Goal: Task Accomplishment & Management: Complete application form

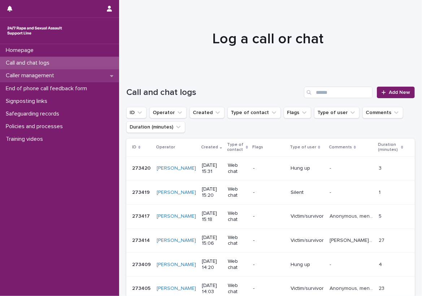
click at [100, 74] on div "Caller management" at bounding box center [59, 75] width 119 height 13
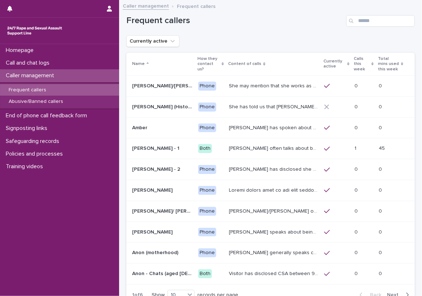
click at [354, 63] on p "Calls this week" at bounding box center [362, 64] width 16 height 18
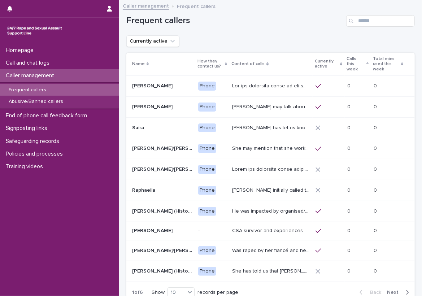
click at [353, 60] on p "Calls this week" at bounding box center [356, 64] width 18 height 18
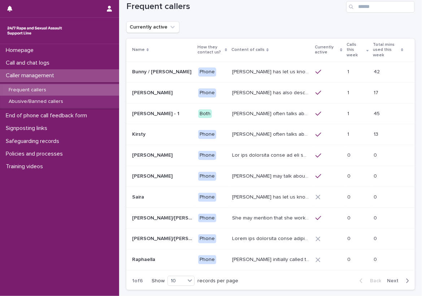
scroll to position [12, 0]
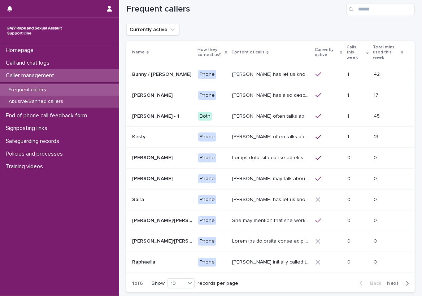
click at [53, 102] on p "Abusive/Banned callers" at bounding box center [36, 102] width 66 height 6
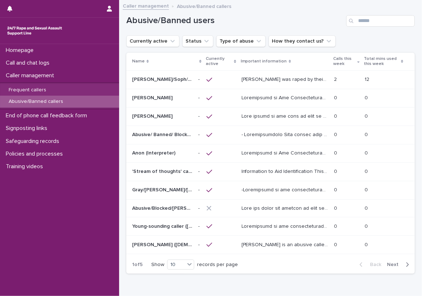
click at [334, 25] on h1 "Abusive/Banned users" at bounding box center [234, 21] width 217 height 10
click at [94, 59] on div "Call and chat logs" at bounding box center [59, 63] width 119 height 13
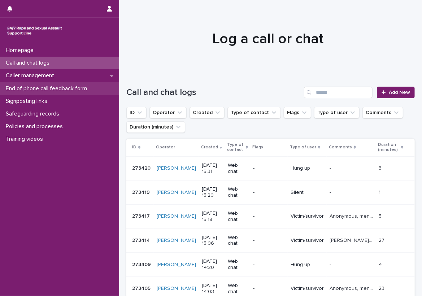
click at [89, 87] on p "End of phone call feedback form" at bounding box center [48, 88] width 90 height 7
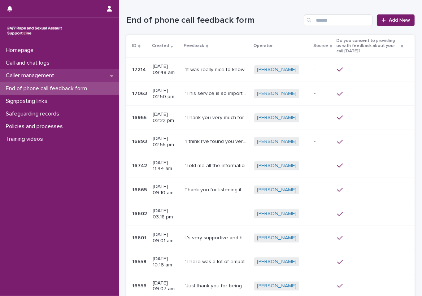
click at [89, 79] on div "Caller management" at bounding box center [59, 75] width 119 height 13
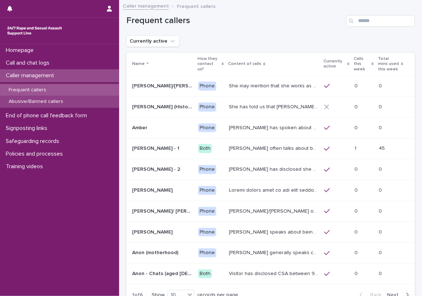
click at [89, 97] on div "Abusive/Banned callers" at bounding box center [59, 102] width 119 height 12
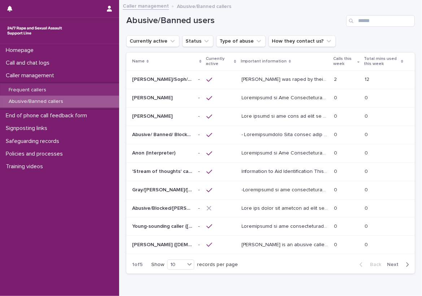
drag, startPoint x: 117, startPoint y: 97, endPoint x: 254, endPoint y: 84, distance: 138.5
click at [254, 84] on div "[PERSON_NAME] was raped by their partner last year and they're currently facing…" at bounding box center [284, 80] width 87 height 12
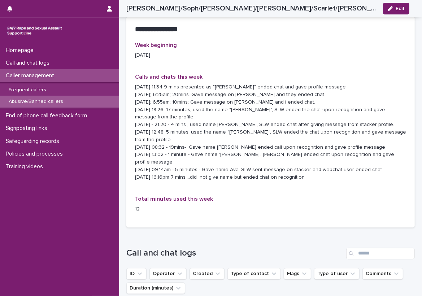
scroll to position [725, 0]
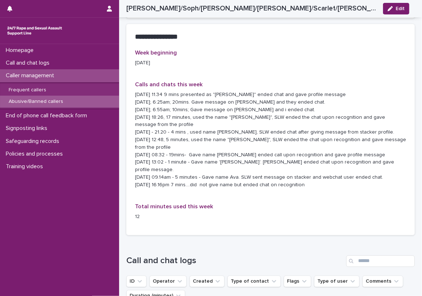
click at [398, 191] on div "**********" at bounding box center [270, 132] width 288 height 217
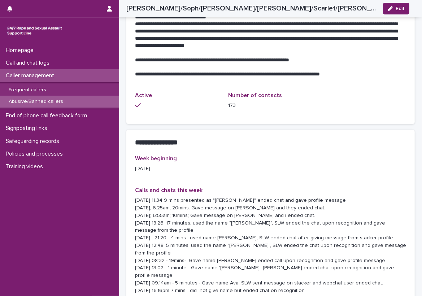
scroll to position [612, 0]
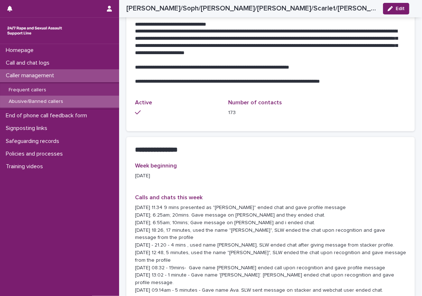
click at [215, 219] on p "[DATE] 11.34 9 mins presented as "[PERSON_NAME]" ended chat and gave profile me…" at bounding box center [270, 252] width 271 height 97
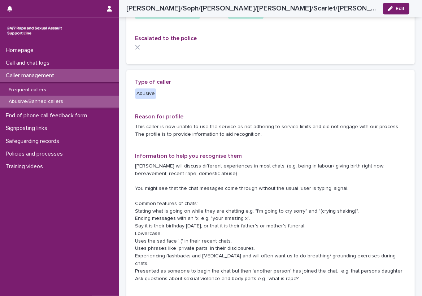
scroll to position [108, 0]
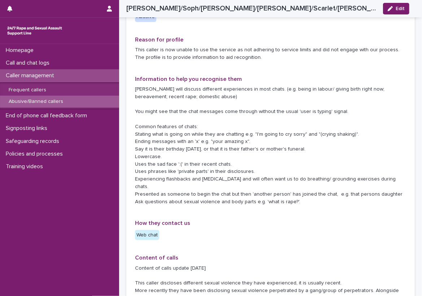
scroll to position [180, 0]
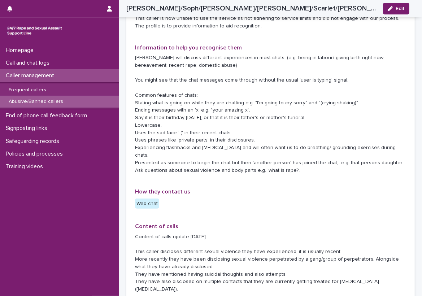
click at [372, 194] on div "**********" at bounding box center [270, 261] width 271 height 583
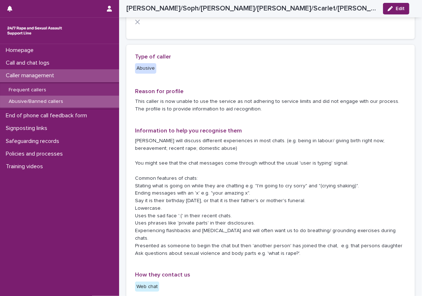
scroll to position [108, 0]
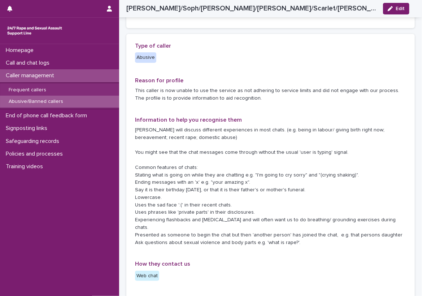
click at [105, 65] on div "Call and chat logs" at bounding box center [59, 63] width 119 height 13
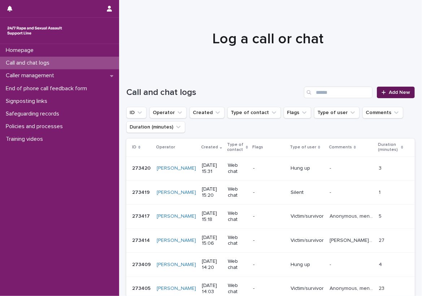
click at [377, 89] on link "Add New" at bounding box center [396, 93] width 38 height 12
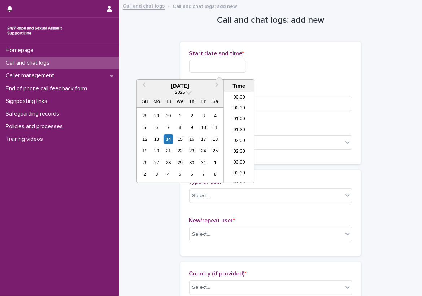
click at [240, 65] on input "text" at bounding box center [217, 66] width 57 height 13
click at [238, 118] on li "08:00" at bounding box center [239, 116] width 31 height 11
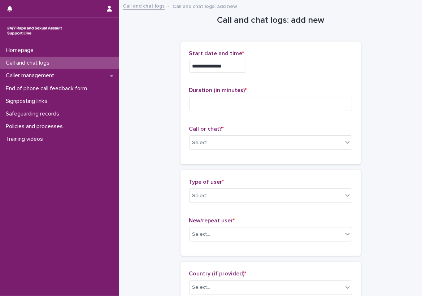
click at [239, 69] on input "**********" at bounding box center [217, 66] width 57 height 13
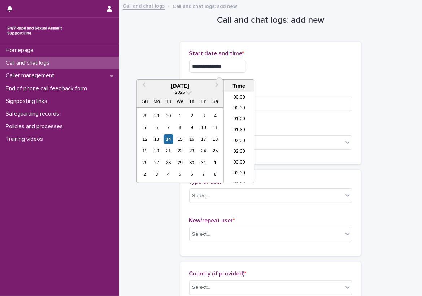
scroll to position [134, 0]
type input "**********"
click at [319, 49] on div "**********" at bounding box center [270, 102] width 180 height 123
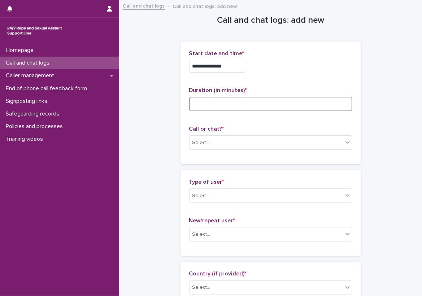
click at [282, 100] on input at bounding box center [270, 104] width 163 height 14
type input "**"
click at [248, 134] on div "Call or chat? * Select..." at bounding box center [270, 141] width 163 height 30
click at [246, 138] on div "Select..." at bounding box center [265, 143] width 153 height 12
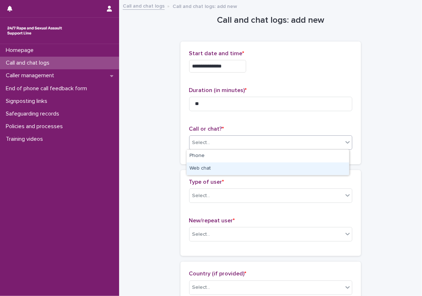
click at [224, 170] on div "Web chat" at bounding box center [268, 168] width 162 height 13
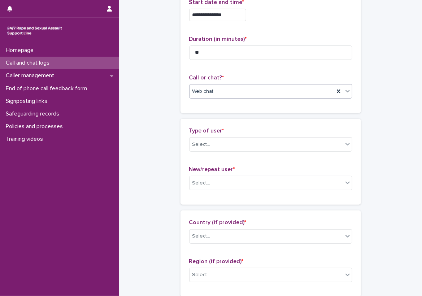
scroll to position [108, 0]
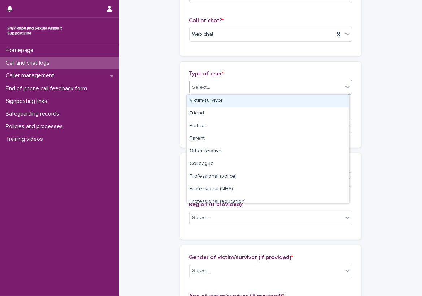
click at [206, 85] on div "Select..." at bounding box center [201, 88] width 18 height 8
click at [211, 102] on div "Victim/survivor" at bounding box center [268, 101] width 162 height 13
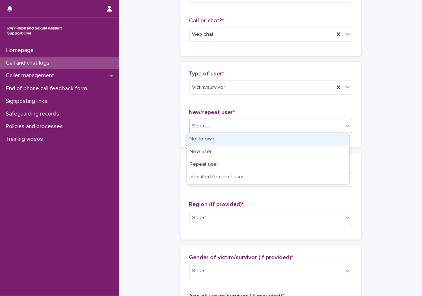
click at [215, 125] on div "Select..." at bounding box center [265, 126] width 153 height 12
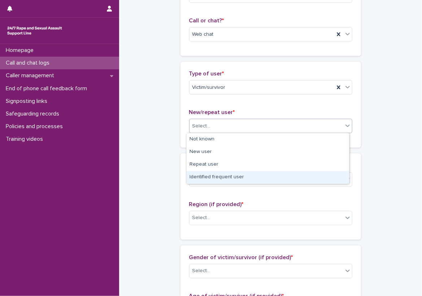
click at [228, 182] on div "Identified frequent user" at bounding box center [268, 177] width 162 height 13
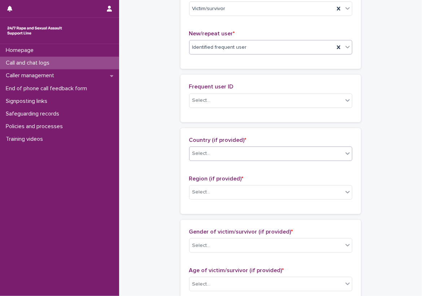
scroll to position [192, 0]
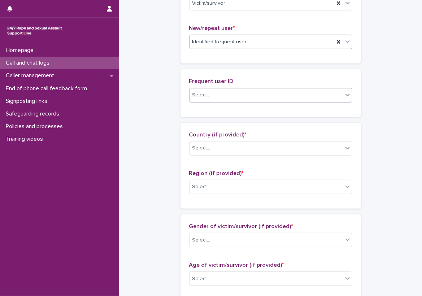
click at [226, 95] on div "Select..." at bounding box center [265, 95] width 153 height 12
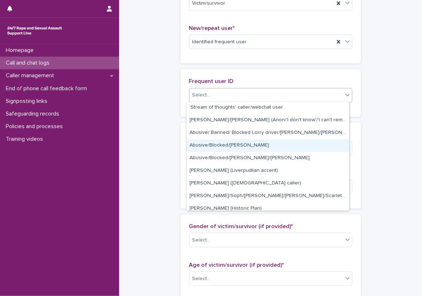
scroll to position [72, 0]
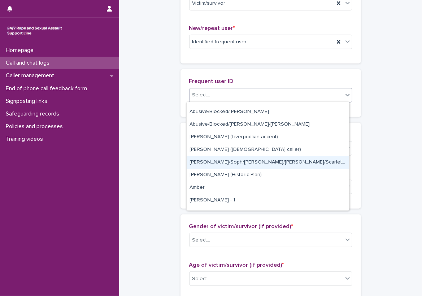
click at [224, 163] on div "[PERSON_NAME]/Soph/[PERSON_NAME]/[PERSON_NAME]/Scarlet/[PERSON_NAME] - Banned/W…" at bounding box center [268, 162] width 162 height 13
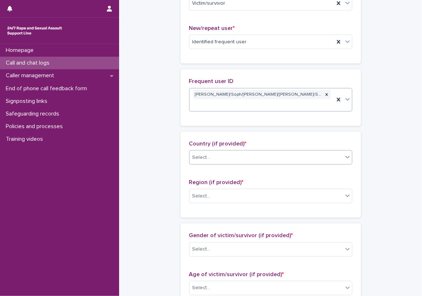
click at [216, 152] on div "Select..." at bounding box center [265, 158] width 153 height 12
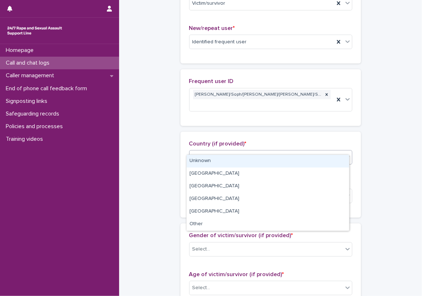
click at [215, 159] on div "Unknown" at bounding box center [268, 161] width 162 height 13
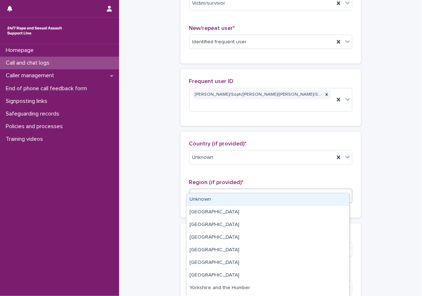
click at [214, 190] on div "Select..." at bounding box center [265, 196] width 153 height 12
click at [214, 205] on div "Unknown" at bounding box center [268, 199] width 162 height 13
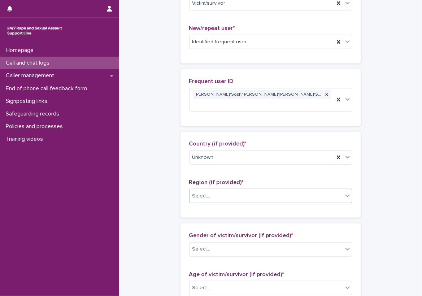
click at [174, 202] on div "**********" at bounding box center [270, 229] width 288 height 843
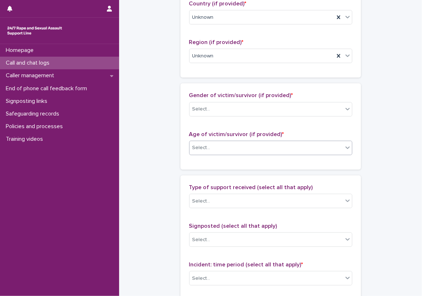
scroll to position [373, 0]
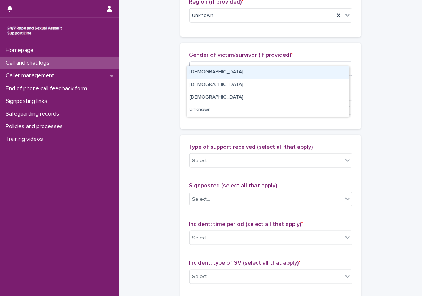
click at [209, 63] on div "Select..." at bounding box center [265, 69] width 153 height 12
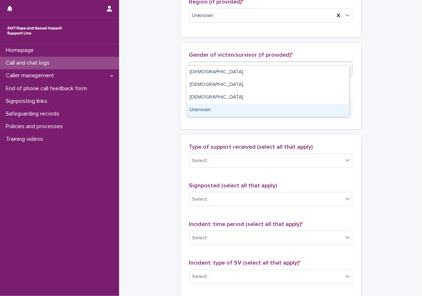
click at [209, 112] on div "Unknown" at bounding box center [268, 110] width 162 height 13
click at [214, 101] on div "Select..." at bounding box center [265, 107] width 153 height 12
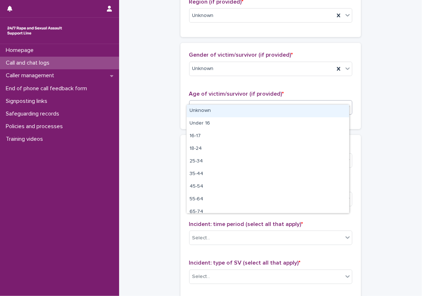
click at [214, 109] on div "Unknown" at bounding box center [268, 111] width 162 height 13
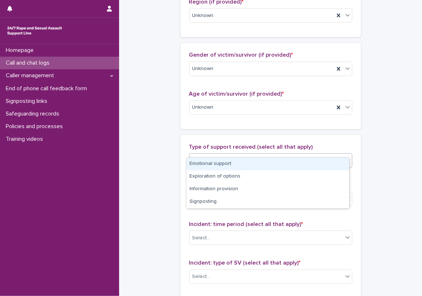
click at [219, 155] on div "Select..." at bounding box center [265, 161] width 153 height 12
click at [224, 164] on div "Emotional support" at bounding box center [268, 164] width 162 height 13
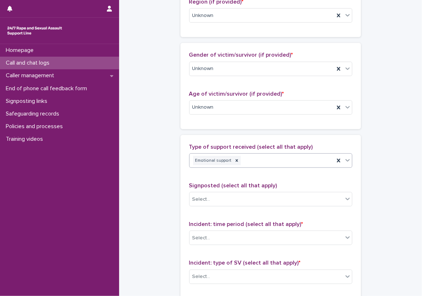
click at [284, 170] on div "Type of support received (select all that apply) option Emotional support, sele…" at bounding box center [270, 295] width 163 height 302
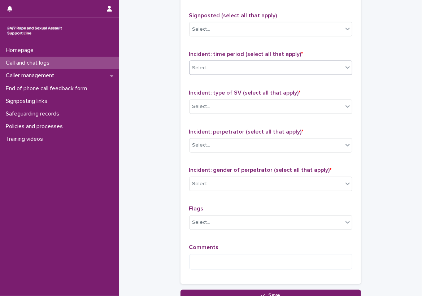
scroll to position [553, 0]
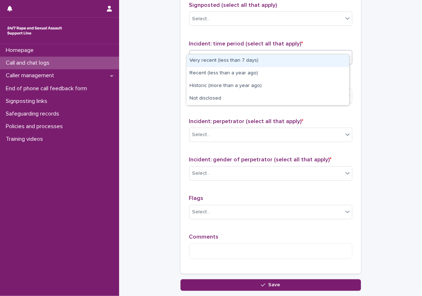
click at [234, 52] on div "Select..." at bounding box center [265, 58] width 153 height 12
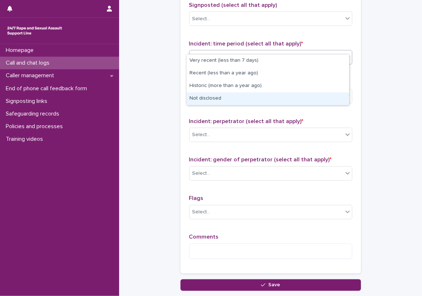
click at [225, 94] on div "Not disclosed" at bounding box center [268, 98] width 162 height 13
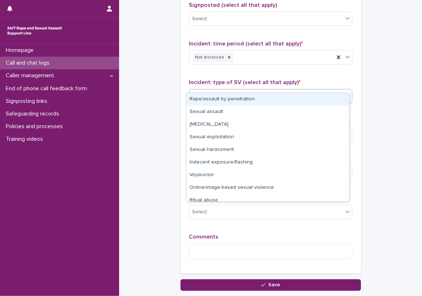
click at [228, 90] on div "Select..." at bounding box center [265, 96] width 153 height 12
click at [228, 100] on div "Rape/assault by penetration" at bounding box center [268, 99] width 162 height 13
click at [232, 130] on div "Select..." at bounding box center [265, 135] width 153 height 12
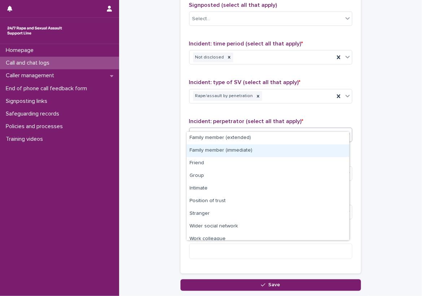
scroll to position [31, 0]
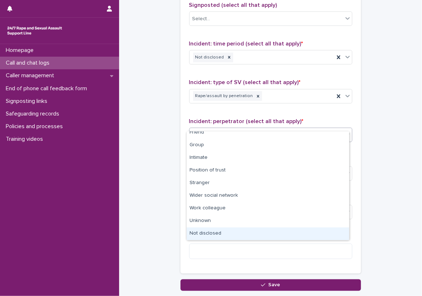
click at [230, 236] on div "Not disclosed" at bounding box center [268, 233] width 162 height 13
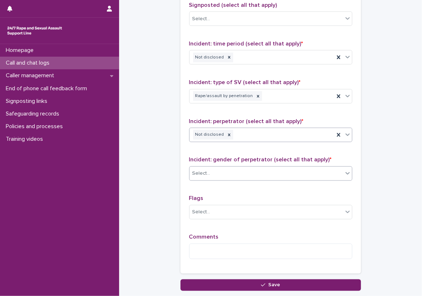
click at [232, 168] on div "Select..." at bounding box center [265, 174] width 153 height 12
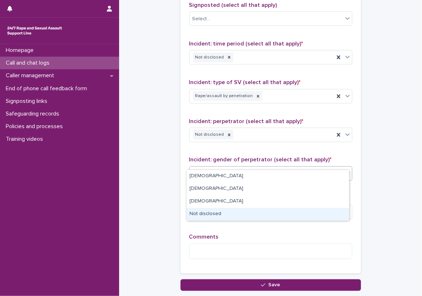
click at [231, 211] on div "Not disclosed" at bounding box center [268, 214] width 162 height 13
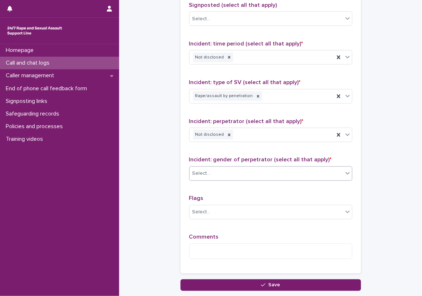
click at [202, 218] on div "Type of support received (select all that apply) Emotional support Signposted (…" at bounding box center [270, 114] width 163 height 302
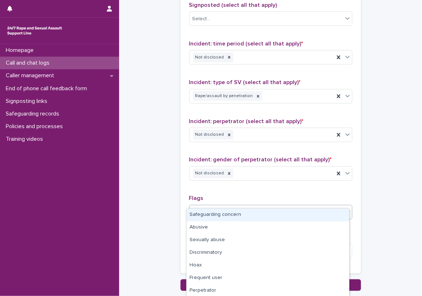
click at [211, 206] on div "Select..." at bounding box center [265, 212] width 153 height 12
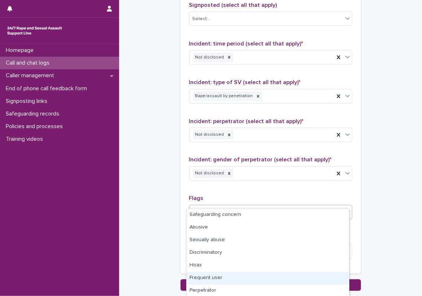
click at [214, 279] on div "Frequent user" at bounding box center [268, 278] width 162 height 13
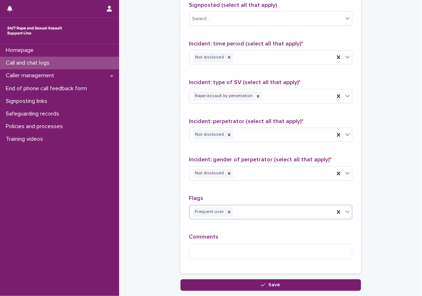
click at [209, 234] on span "Comments" at bounding box center [204, 237] width 30 height 6
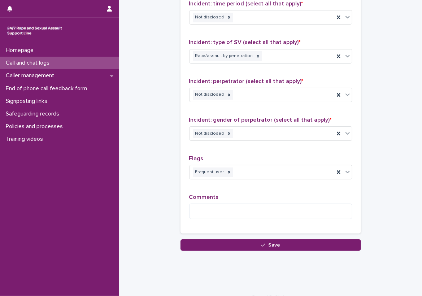
scroll to position [594, 0]
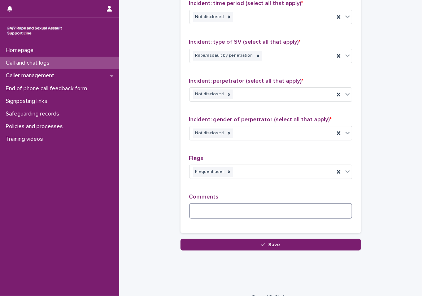
click at [209, 203] on textarea at bounding box center [270, 211] width 163 height 16
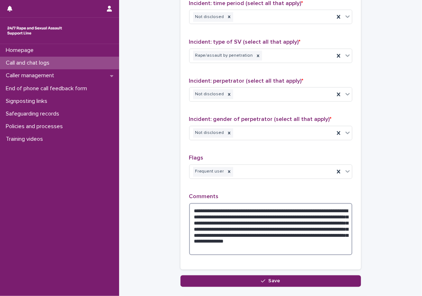
type textarea "**********"
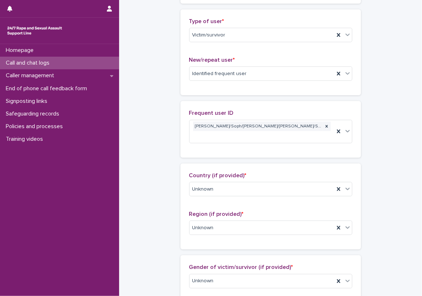
scroll to position [0, 0]
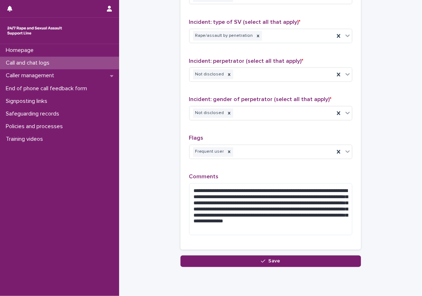
scroll to position [630, 0]
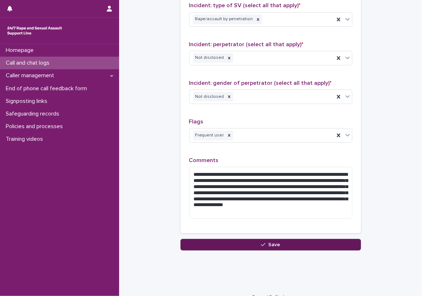
click at [314, 239] on button "Save" at bounding box center [270, 245] width 180 height 12
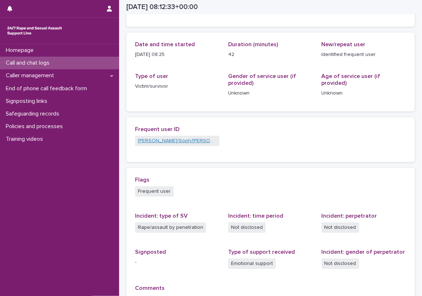
scroll to position [63, 0]
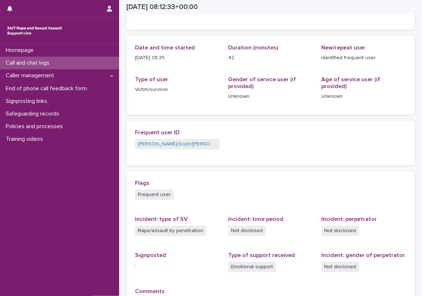
drag, startPoint x: 178, startPoint y: 56, endPoint x: 132, endPoint y: 60, distance: 45.7
click at [132, 60] on div "Date and time started [DATE] 08:25 Duration (minutes) 42 New/repeat user Identi…" at bounding box center [270, 75] width 288 height 79
copy p "[DATE] 08:25"
click at [46, 65] on p "Call and chat logs" at bounding box center [29, 63] width 52 height 7
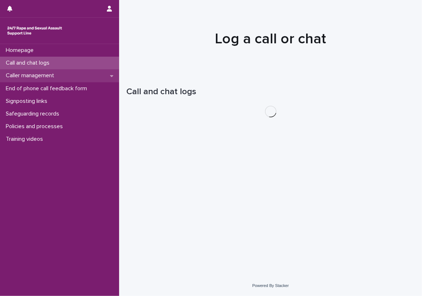
click at [46, 77] on p "Caller management" at bounding box center [31, 75] width 57 height 7
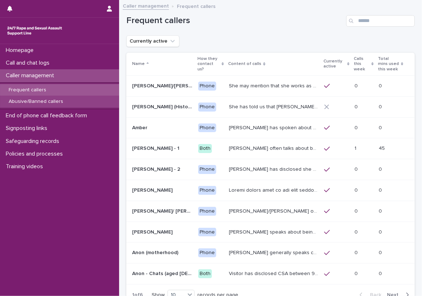
click at [60, 102] on p "Abusive/Banned callers" at bounding box center [36, 102] width 66 height 6
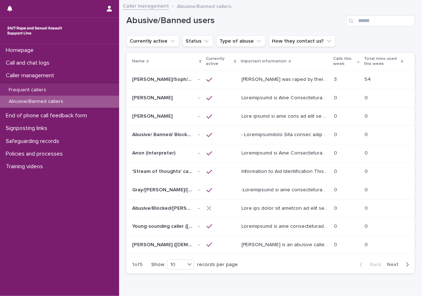
click at [269, 82] on p "[PERSON_NAME] was raped by their partner last year and they're currently facing…" at bounding box center [285, 79] width 88 height 8
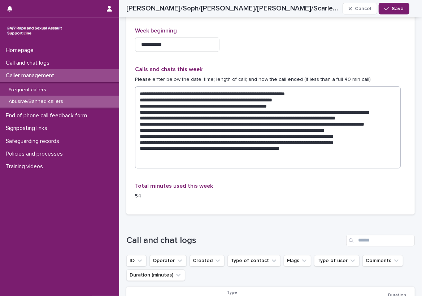
scroll to position [794, 0]
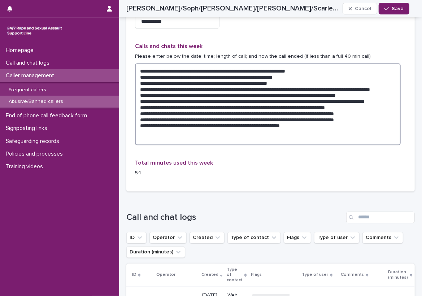
click at [355, 102] on textarea "**********" at bounding box center [268, 104] width 266 height 82
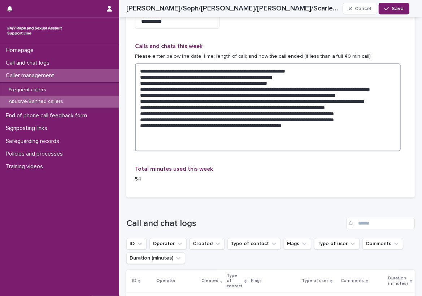
paste textarea "**********"
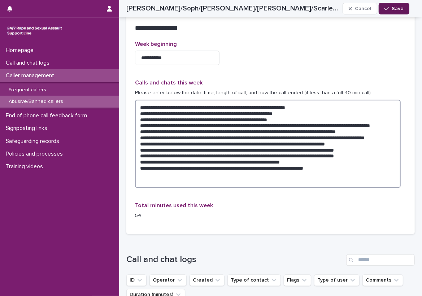
type textarea "**********"
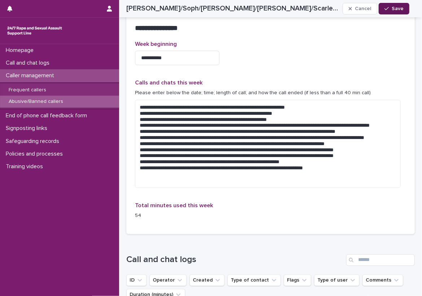
click at [391, 12] on button "Save" at bounding box center [394, 9] width 31 height 12
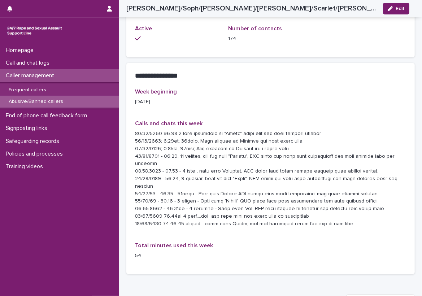
scroll to position [686, 0]
click at [91, 52] on div "Homepage" at bounding box center [59, 50] width 119 height 13
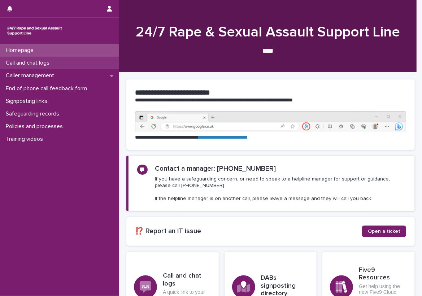
click at [99, 57] on div "Call and chat logs" at bounding box center [59, 63] width 119 height 13
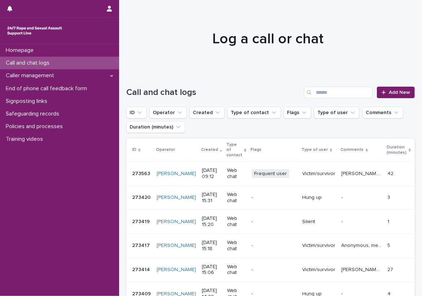
click at [81, 58] on div "Call and chat logs" at bounding box center [59, 63] width 119 height 13
click at [109, 61] on div "Call and chat logs" at bounding box center [59, 63] width 119 height 13
click at [55, 63] on p "Call and chat logs" at bounding box center [29, 63] width 52 height 7
click at [383, 87] on link "Add New" at bounding box center [396, 93] width 38 height 12
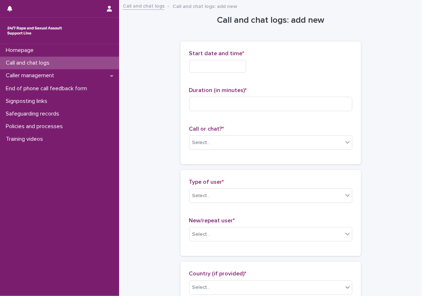
click at [210, 66] on input "text" at bounding box center [217, 66] width 57 height 13
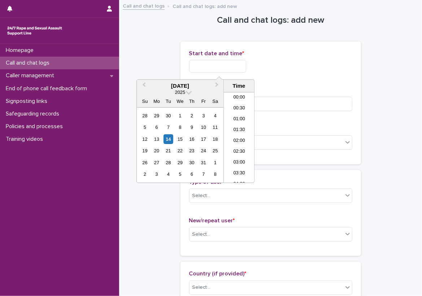
scroll to position [155, 0]
click at [236, 137] on li "09:00" at bounding box center [239, 137] width 31 height 11
click at [227, 65] on input "**********" at bounding box center [217, 66] width 57 height 13
type input "**********"
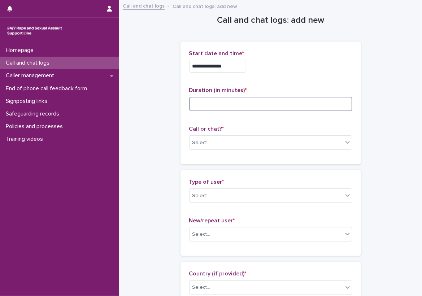
click at [283, 100] on input at bounding box center [270, 104] width 163 height 14
type input "*"
click at [246, 144] on div "Select..." at bounding box center [265, 143] width 153 height 12
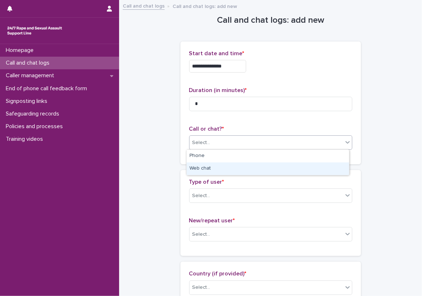
click at [238, 166] on div "Web chat" at bounding box center [268, 168] width 162 height 13
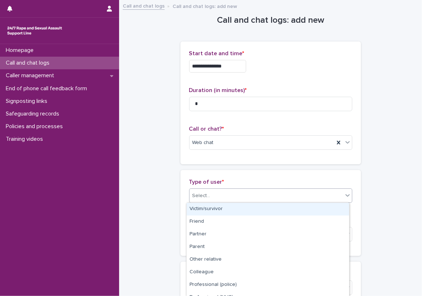
click at [238, 201] on div "Select..." at bounding box center [265, 196] width 153 height 12
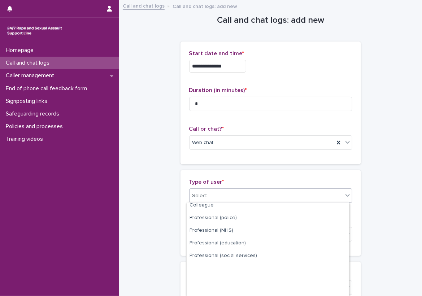
scroll to position [96, 0]
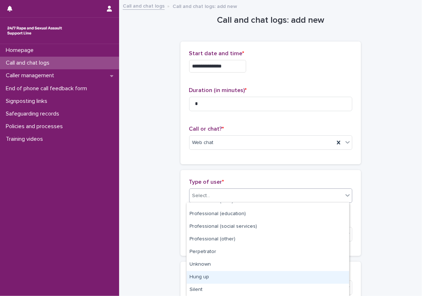
click at [218, 282] on div "Hung up" at bounding box center [268, 277] width 162 height 13
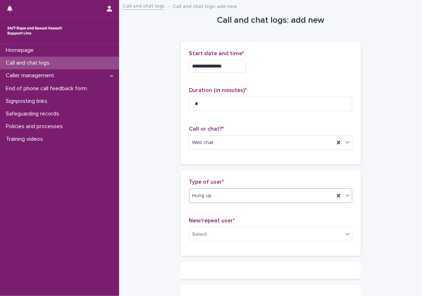
click at [220, 224] on div "New/repeat user * Select..." at bounding box center [270, 232] width 163 height 30
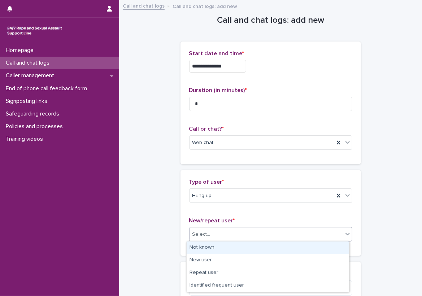
click at [220, 231] on div "Select..." at bounding box center [265, 234] width 153 height 12
click at [216, 250] on div "Not known" at bounding box center [268, 247] width 162 height 13
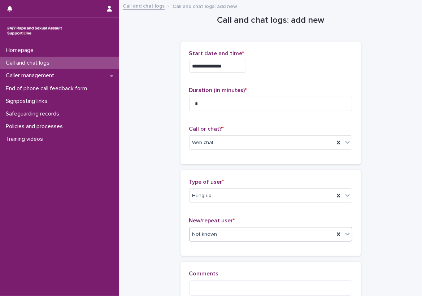
click at [175, 250] on div "**********" at bounding box center [270, 164] width 288 height 327
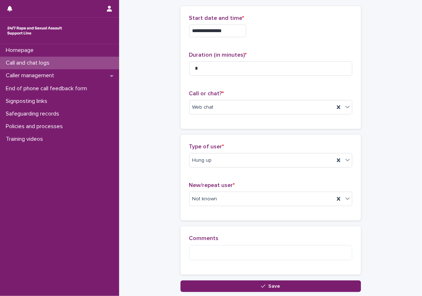
scroll to position [36, 0]
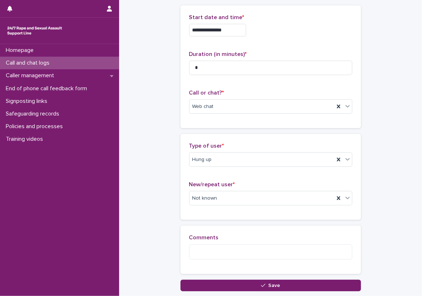
click at [165, 271] on div "**********" at bounding box center [270, 128] width 288 height 327
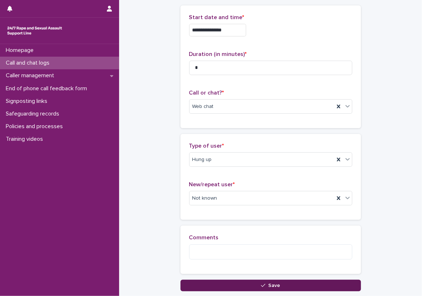
click at [259, 280] on button "Save" at bounding box center [270, 286] width 180 height 12
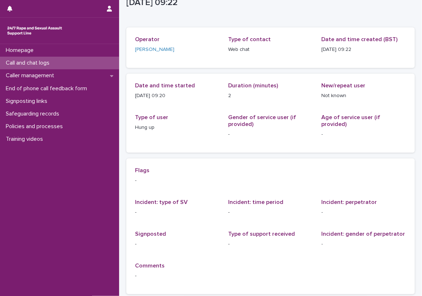
scroll to position [36, 0]
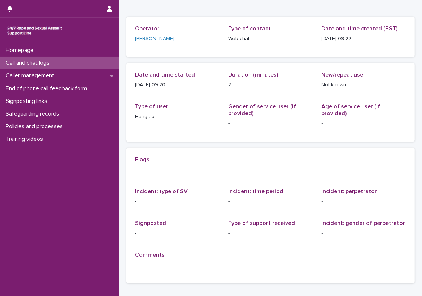
click at [105, 60] on div "Call and chat logs" at bounding box center [59, 63] width 119 height 13
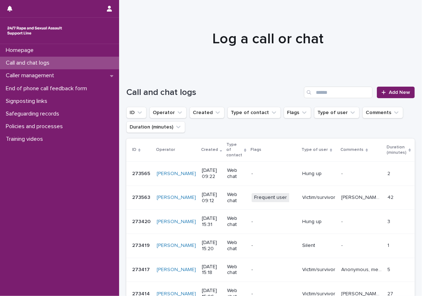
click at [92, 62] on div "Call and chat logs" at bounding box center [59, 63] width 119 height 13
click at [108, 60] on div "Call and chat logs" at bounding box center [59, 63] width 119 height 13
click at [377, 89] on link "Add New" at bounding box center [396, 93] width 38 height 12
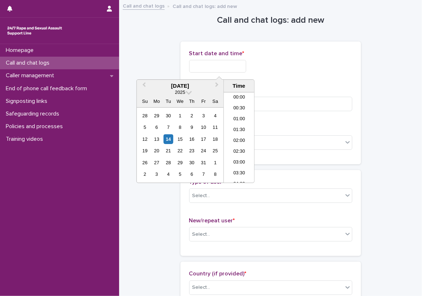
click at [215, 67] on input "text" at bounding box center [217, 66] width 57 height 13
click at [238, 139] on li "09:00" at bounding box center [239, 137] width 31 height 11
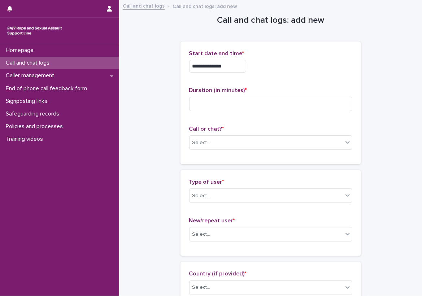
click at [232, 73] on div "**********" at bounding box center [270, 64] width 163 height 28
click at [234, 69] on input "**********" at bounding box center [217, 66] width 57 height 13
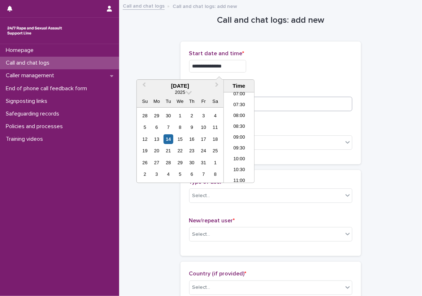
type input "**********"
click at [293, 109] on input at bounding box center [270, 104] width 163 height 14
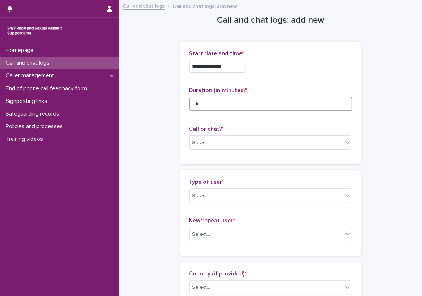
type input "*"
drag, startPoint x: 225, startPoint y: 140, endPoint x: 223, endPoint y: 147, distance: 8.0
click at [225, 140] on div "Select..." at bounding box center [265, 143] width 153 height 12
click at [206, 175] on div "Type of user * Select... New/repeat user * Select..." at bounding box center [270, 213] width 180 height 86
click at [211, 144] on input "text" at bounding box center [211, 143] width 1 height 6
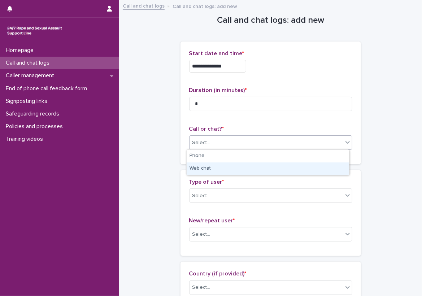
click at [207, 164] on div "Web chat" at bounding box center [268, 168] width 162 height 13
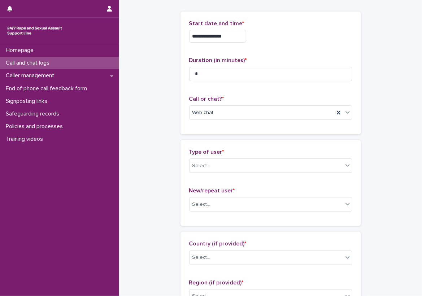
scroll to position [72, 0]
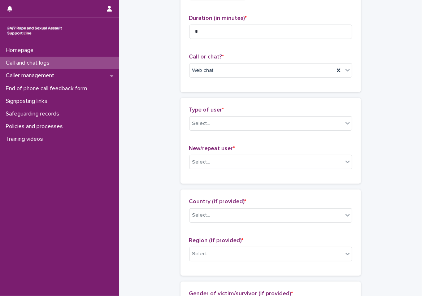
click at [226, 115] on div "Type of user * Select..." at bounding box center [270, 121] width 163 height 30
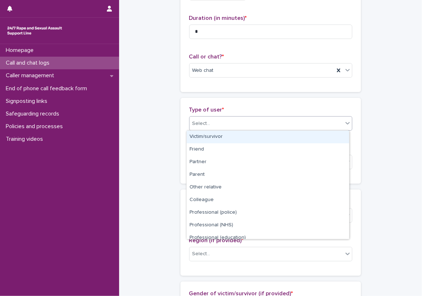
click at [226, 124] on div "Select..." at bounding box center [265, 124] width 153 height 12
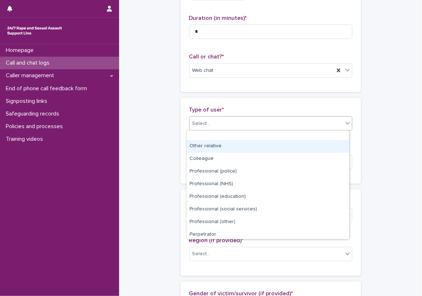
scroll to position [81, 0]
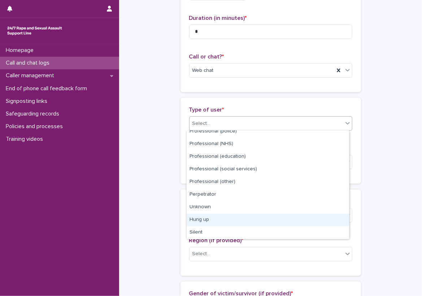
drag, startPoint x: 216, startPoint y: 226, endPoint x: 216, endPoint y: 222, distance: 4.0
click at [216, 222] on div "Hung up" at bounding box center [268, 220] width 162 height 13
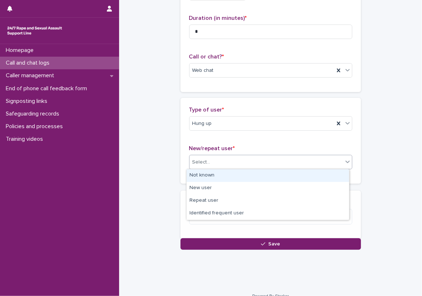
click at [214, 163] on div "Select..." at bounding box center [265, 162] width 153 height 12
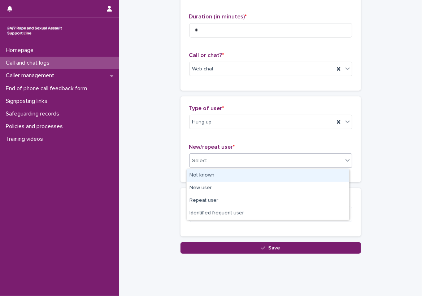
click at [209, 175] on div "Not known" at bounding box center [268, 175] width 162 height 13
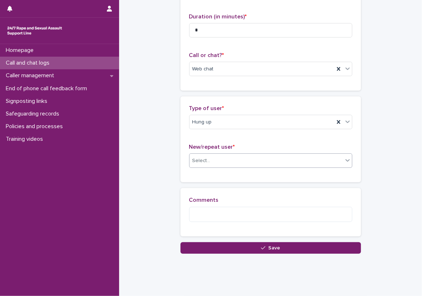
click at [184, 175] on div "Type of user * Hung up New/repeat user * option Not known, selected. 0 results …" at bounding box center [270, 139] width 180 height 86
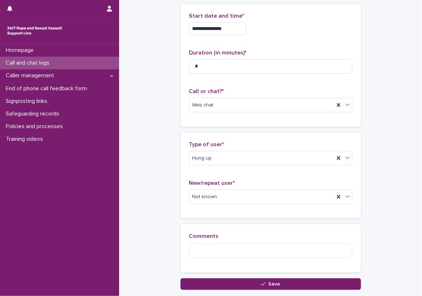
scroll to position [35, 0]
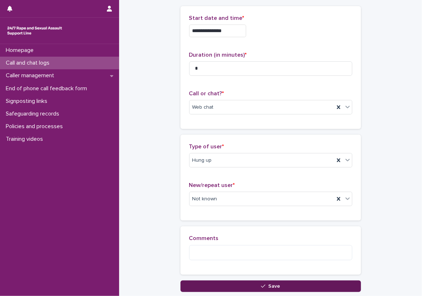
click at [210, 287] on button "Save" at bounding box center [270, 286] width 180 height 12
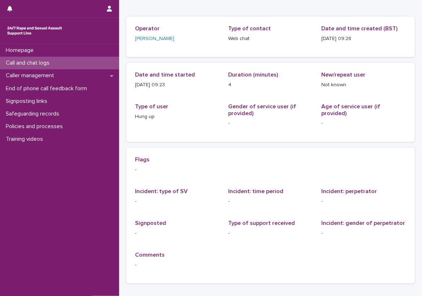
scroll to position [33, 0]
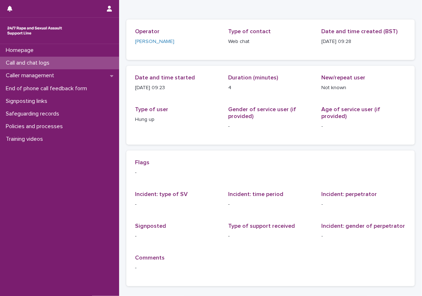
click at [121, 59] on div "Loading... Saving… Loading... Saving… [DATE] 08:28:00+00:00 [DATE] 09:28 Sorry,…" at bounding box center [270, 148] width 303 height 360
click at [108, 61] on div "Call and chat logs" at bounding box center [59, 63] width 119 height 13
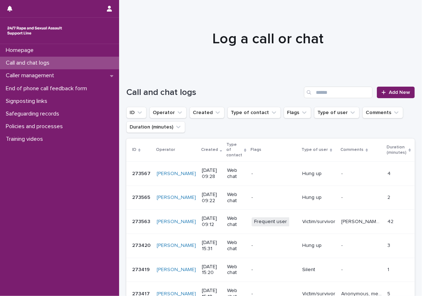
click at [92, 66] on div "Call and chat logs" at bounding box center [59, 63] width 119 height 13
click at [409, 96] on link "Add New" at bounding box center [396, 93] width 38 height 12
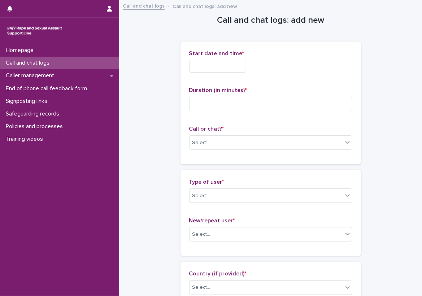
click at [209, 65] on input "text" at bounding box center [217, 66] width 57 height 13
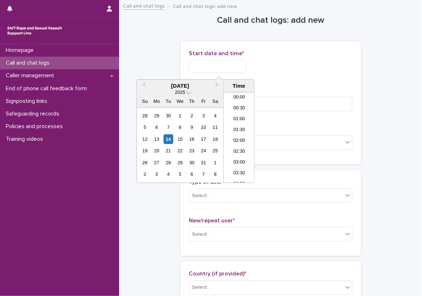
scroll to position [166, 0]
click at [240, 143] on li "10:00" at bounding box center [239, 148] width 31 height 11
click at [227, 66] on input "**********" at bounding box center [217, 66] width 57 height 13
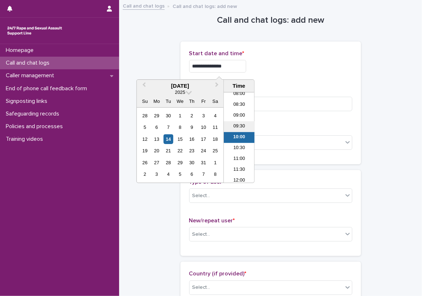
click at [239, 124] on li "09:30" at bounding box center [239, 126] width 31 height 11
click at [236, 68] on input "**********" at bounding box center [217, 66] width 57 height 13
type input "**********"
click at [272, 70] on div "**********" at bounding box center [270, 66] width 163 height 13
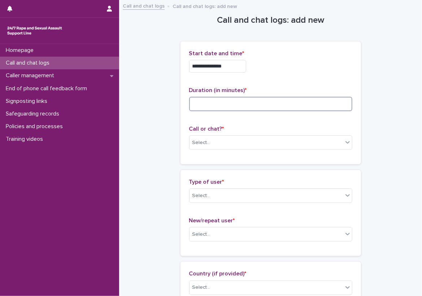
click at [259, 110] on input at bounding box center [270, 104] width 163 height 14
type input "*"
click at [254, 146] on div "Select..." at bounding box center [265, 143] width 153 height 12
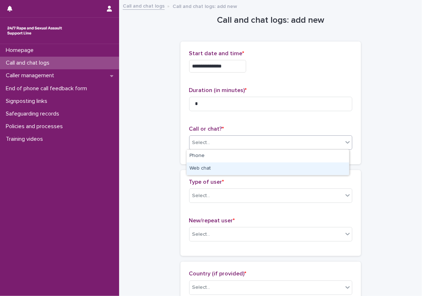
click at [222, 164] on div "Web chat" at bounding box center [268, 168] width 162 height 13
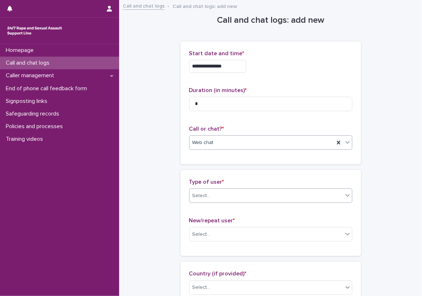
click at [216, 196] on div "Select..." at bounding box center [265, 196] width 153 height 12
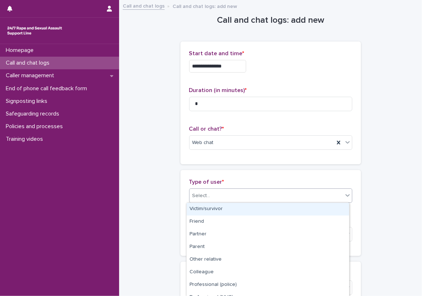
click at [212, 210] on div "Victim/survivor" at bounding box center [268, 209] width 162 height 13
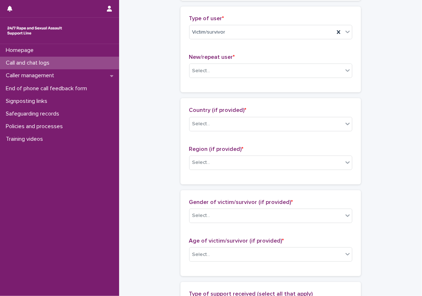
scroll to position [180, 0]
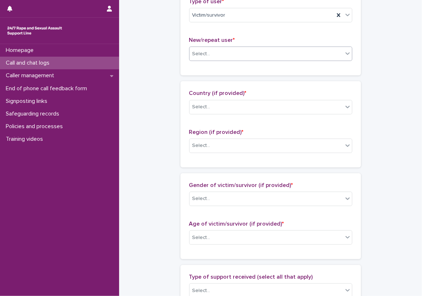
click at [197, 58] on div "Select..." at bounding box center [265, 54] width 153 height 12
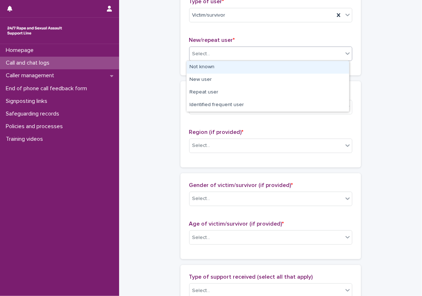
click at [201, 70] on div "Not known" at bounding box center [268, 67] width 162 height 13
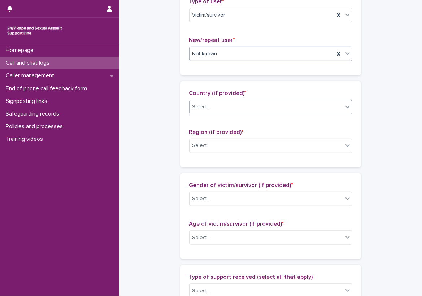
click at [211, 104] on input "text" at bounding box center [211, 107] width 1 height 6
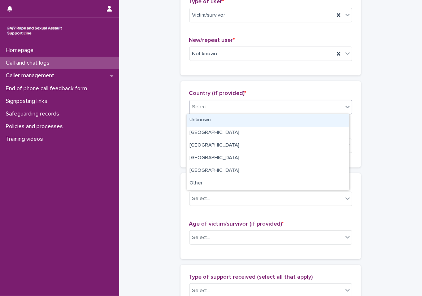
click at [205, 119] on div "Unknown" at bounding box center [268, 120] width 162 height 13
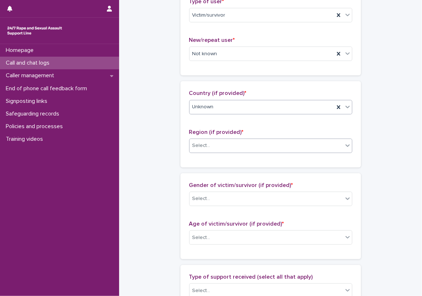
click at [211, 147] on input "text" at bounding box center [211, 146] width 1 height 6
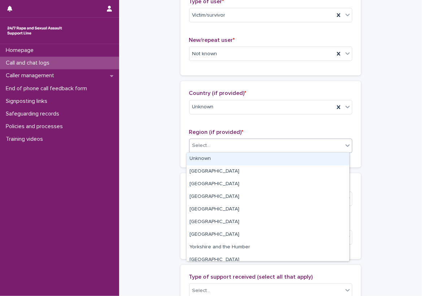
click at [197, 161] on div "Unknown" at bounding box center [268, 159] width 162 height 13
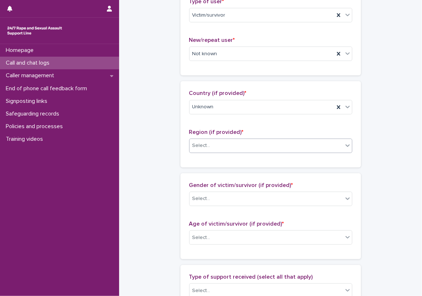
click at [172, 162] on div "**********" at bounding box center [270, 210] width 288 height 781
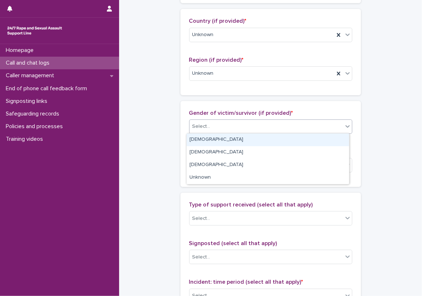
click at [210, 124] on div "Select..." at bounding box center [265, 127] width 153 height 12
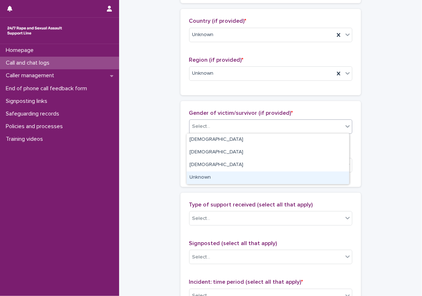
click at [215, 175] on div "Unknown" at bounding box center [268, 177] width 162 height 13
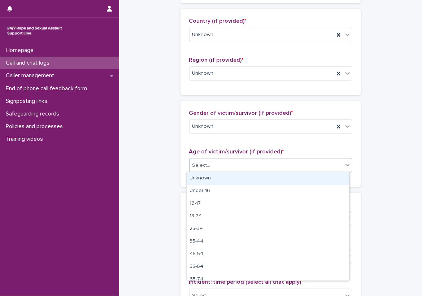
click at [214, 165] on div "Select..." at bounding box center [265, 165] width 153 height 12
click at [217, 173] on div "Unknown" at bounding box center [268, 178] width 162 height 13
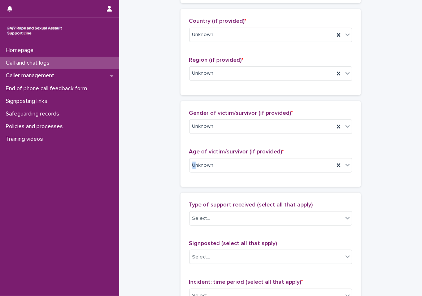
click at [191, 179] on div "Gender of victim/survivor (if provided) * Unknown Age of victim/survivor (if pr…" at bounding box center [270, 144] width 180 height 86
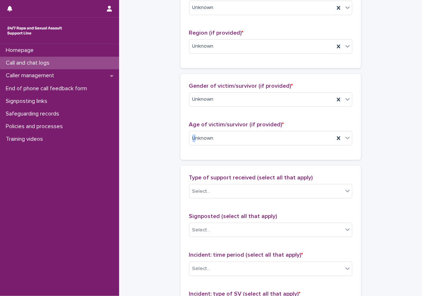
scroll to position [289, 0]
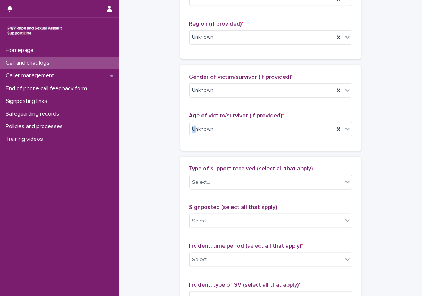
click at [143, 152] on div "**********" at bounding box center [270, 102] width 288 height 781
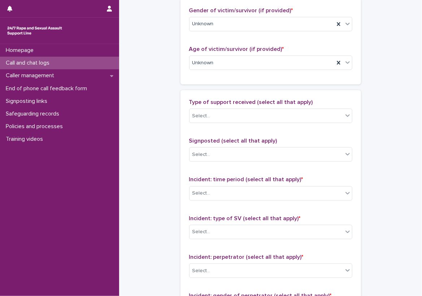
scroll to position [361, 0]
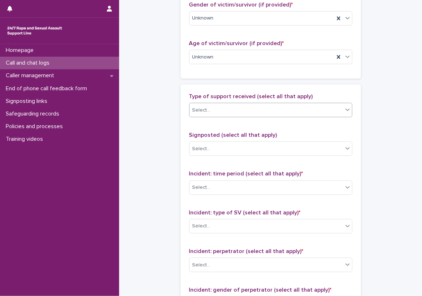
click at [214, 104] on div "Select..." at bounding box center [265, 110] width 153 height 12
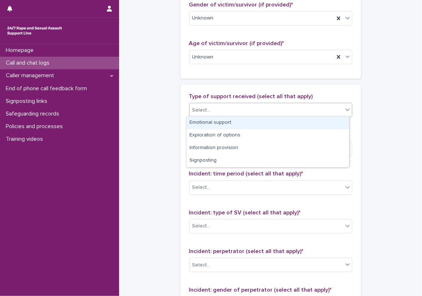
click at [215, 125] on div "Emotional support" at bounding box center [268, 123] width 162 height 13
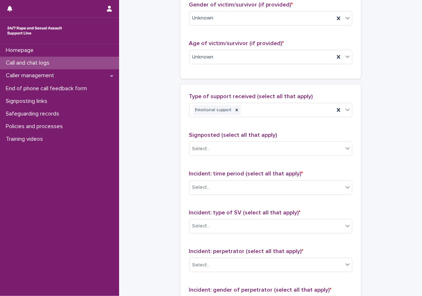
click at [222, 132] on span "Signposted (select all that apply)" at bounding box center [233, 135] width 88 height 6
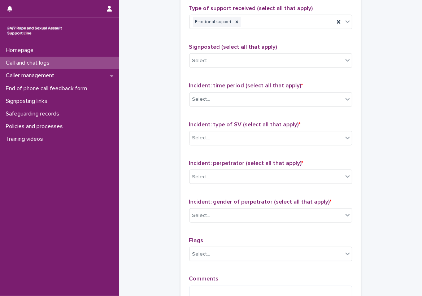
scroll to position [469, 0]
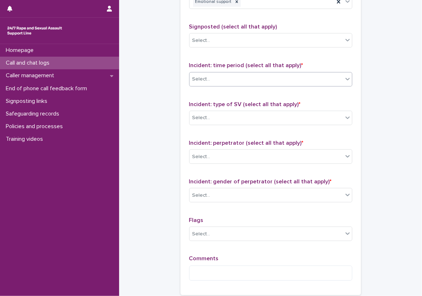
click at [220, 72] on div "Select..." at bounding box center [270, 79] width 163 height 14
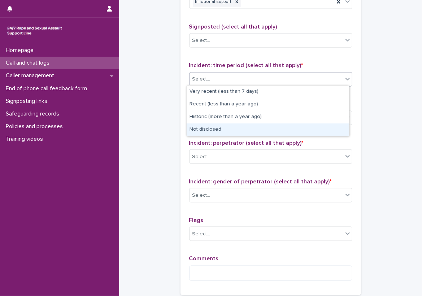
click at [233, 126] on div "Not disclosed" at bounding box center [268, 129] width 162 height 13
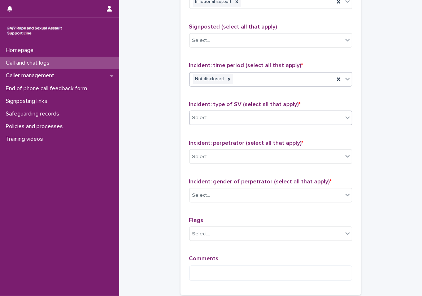
click at [224, 115] on div "Select..." at bounding box center [265, 118] width 153 height 12
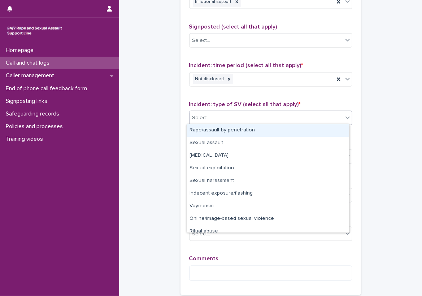
click at [225, 133] on div "Rape/assault by penetration" at bounding box center [268, 130] width 162 height 13
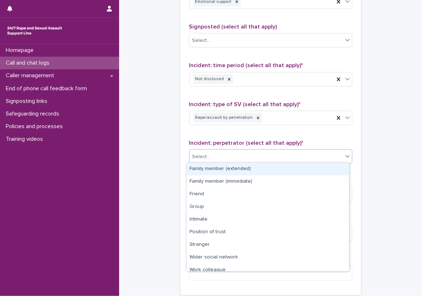
click at [225, 153] on div "Select..." at bounding box center [265, 157] width 153 height 12
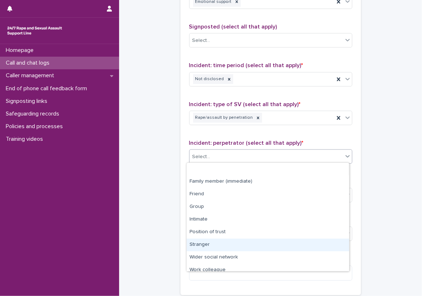
scroll to position [31, 0]
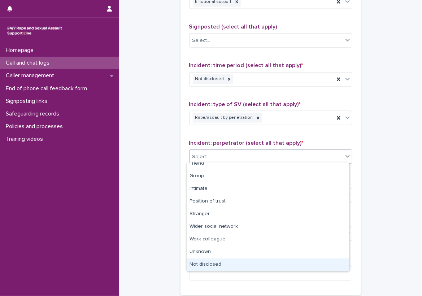
click at [200, 270] on div "Not disclosed" at bounding box center [268, 264] width 162 height 13
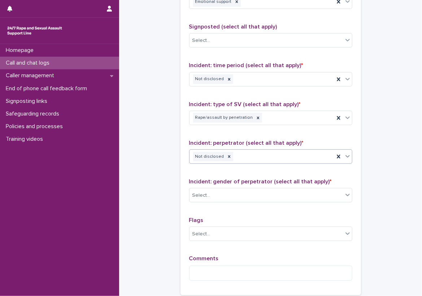
click at [228, 186] on div "Incident: gender of perpetrator (select all that apply) * Select..." at bounding box center [270, 193] width 163 height 30
click at [230, 196] on div "Select..." at bounding box center [265, 195] width 153 height 12
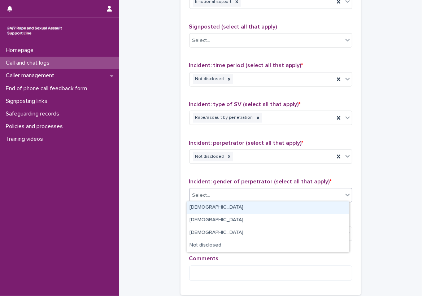
click at [231, 202] on div "[DEMOGRAPHIC_DATA]" at bounding box center [268, 207] width 162 height 13
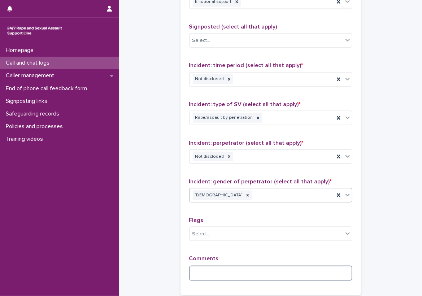
click at [220, 267] on textarea at bounding box center [270, 274] width 163 height 16
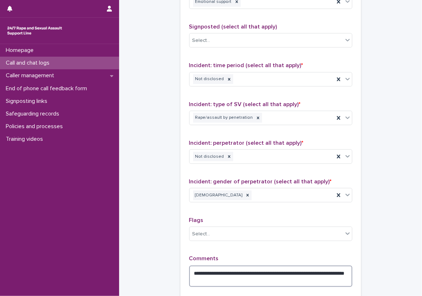
type textarea "**********"
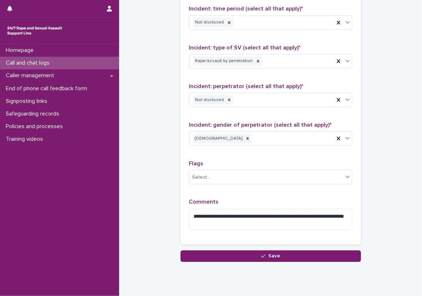
scroll to position [546, 0]
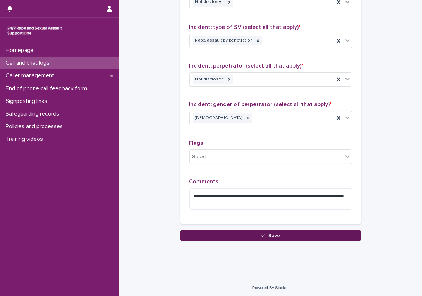
click at [255, 233] on button "Save" at bounding box center [270, 236] width 180 height 12
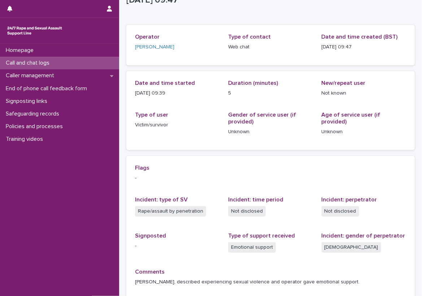
scroll to position [36, 0]
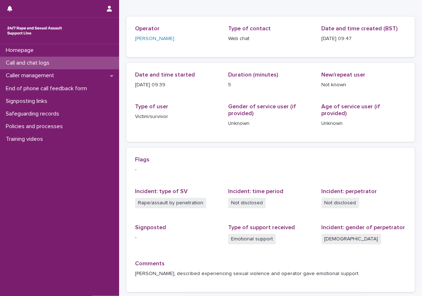
click at [121, 130] on div "Loading... Saving… Loading... Saving… [DATE] 08:47:18+00:00 [DATE] 09:47 Sorry,…" at bounding box center [270, 149] width 303 height 369
click at [37, 58] on div "Call and chat logs" at bounding box center [59, 63] width 119 height 13
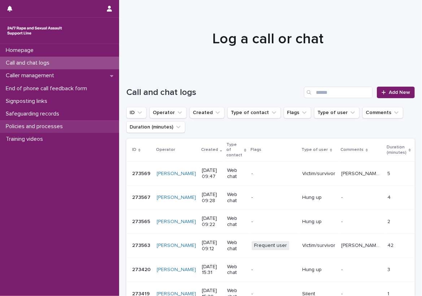
click at [80, 126] on div "Policies and processes" at bounding box center [59, 126] width 119 height 13
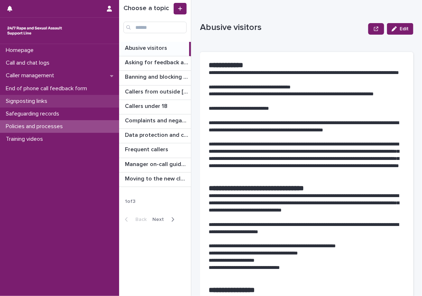
click at [81, 101] on div "Signposting links" at bounding box center [59, 101] width 119 height 13
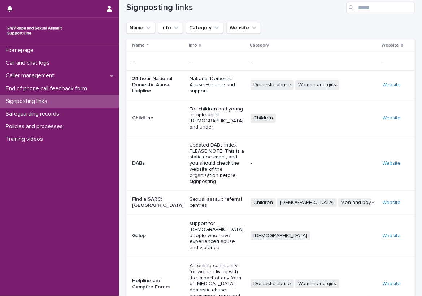
scroll to position [6, 0]
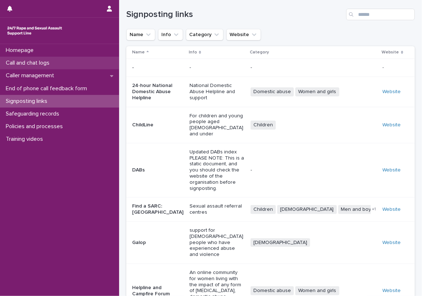
click at [86, 69] on div "Call and chat logs" at bounding box center [59, 63] width 119 height 13
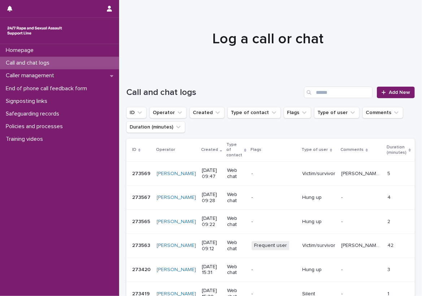
click at [132, 78] on div "Call and chat logs Add New" at bounding box center [270, 89] width 288 height 35
click at [267, 89] on h1 "Call and chat logs" at bounding box center [213, 92] width 175 height 10
click at [378, 87] on link "Add New" at bounding box center [396, 93] width 38 height 12
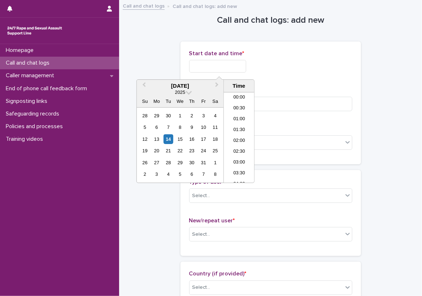
click at [228, 70] on input "text" at bounding box center [217, 66] width 57 height 13
click at [230, 110] on li "09:30" at bounding box center [239, 115] width 31 height 11
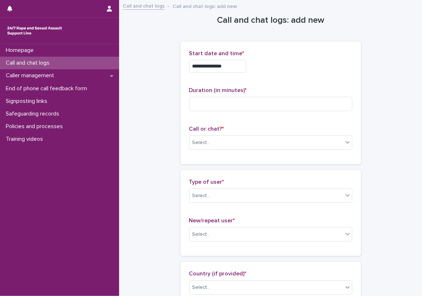
click at [225, 70] on input "**********" at bounding box center [217, 66] width 57 height 13
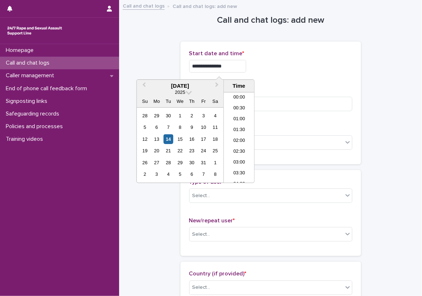
scroll to position [166, 0]
type input "**********"
click at [317, 75] on div "**********" at bounding box center [270, 64] width 163 height 28
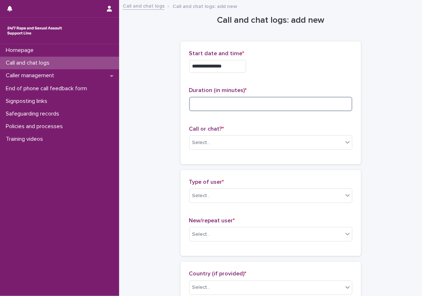
click at [222, 107] on input at bounding box center [270, 104] width 163 height 14
type input "**"
click at [210, 134] on div "Call or chat? * Select..." at bounding box center [270, 141] width 163 height 30
click at [211, 144] on input "text" at bounding box center [211, 143] width 1 height 6
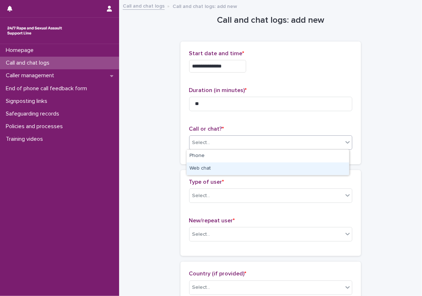
click at [200, 176] on body "**********" at bounding box center [211, 148] width 422 height 296
click at [194, 170] on div "Web chat" at bounding box center [268, 168] width 162 height 13
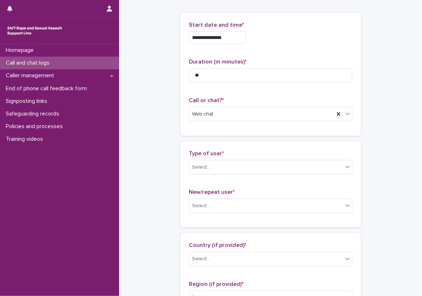
scroll to position [72, 0]
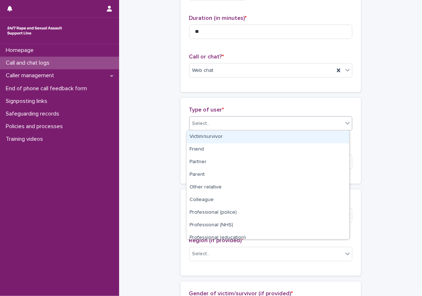
click at [211, 123] on div "Select..." at bounding box center [265, 124] width 153 height 12
click at [198, 143] on div "Victim/survivor" at bounding box center [268, 137] width 162 height 13
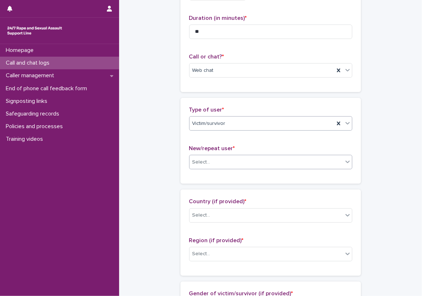
click at [205, 156] on div "Select..." at bounding box center [265, 162] width 153 height 12
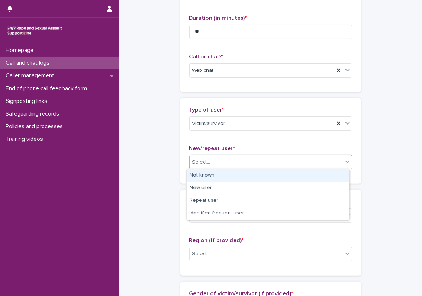
click at [210, 178] on div "Not known" at bounding box center [268, 175] width 162 height 13
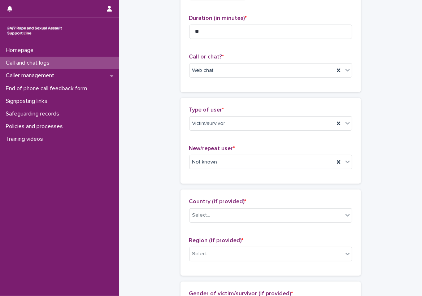
click at [202, 193] on div "Country (if provided) * Select... Region (if provided) * Select..." at bounding box center [270, 232] width 180 height 86
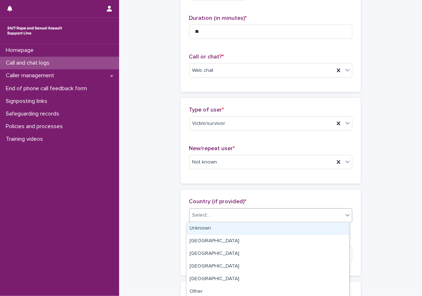
drag, startPoint x: 205, startPoint y: 215, endPoint x: 205, endPoint y: 229, distance: 14.1
click at [206, 226] on body "**********" at bounding box center [211, 148] width 422 height 296
click at [205, 229] on div "Unknown" at bounding box center [268, 228] width 162 height 13
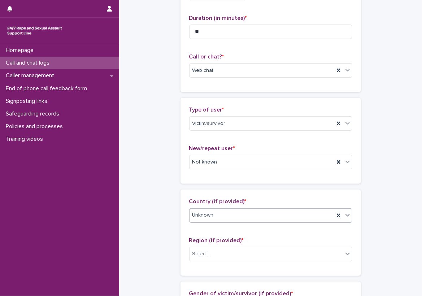
click at [189, 229] on div "Country (if provided) * option Unknown, selected. 0 results available. Select i…" at bounding box center [270, 232] width 163 height 69
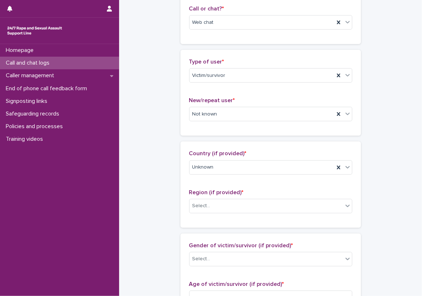
scroll to position [217, 0]
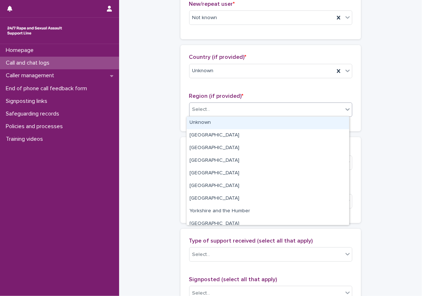
drag, startPoint x: 203, startPoint y: 109, endPoint x: 203, endPoint y: 115, distance: 5.4
click at [203, 109] on div "Select..." at bounding box center [201, 110] width 18 height 8
click at [201, 123] on div "Unknown" at bounding box center [268, 123] width 162 height 13
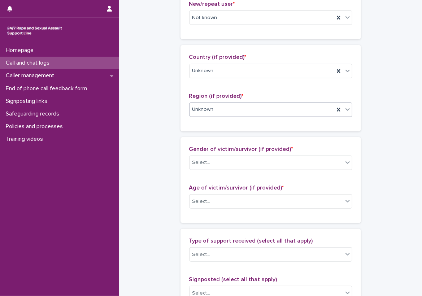
click at [181, 119] on div "Country (if provided) * Unknown Region (if provided) * option Unknown, selected…" at bounding box center [270, 88] width 180 height 86
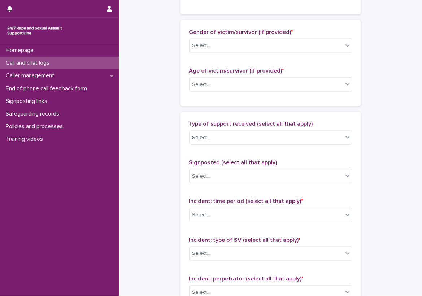
scroll to position [289, 0]
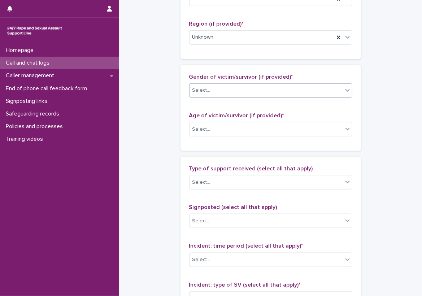
click at [196, 95] on div "Select..." at bounding box center [265, 90] width 153 height 12
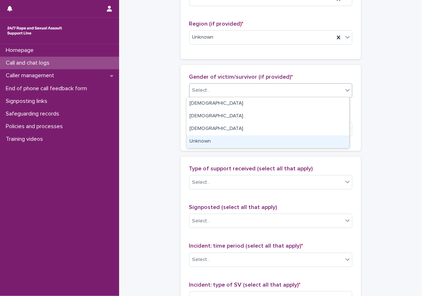
click at [209, 136] on div "Unknown" at bounding box center [268, 141] width 162 height 13
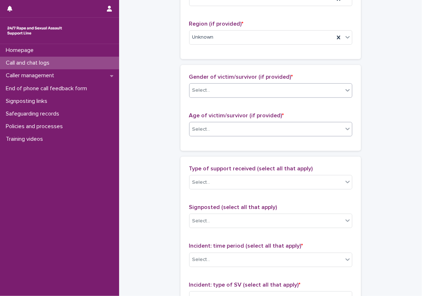
click at [209, 133] on div "Select..." at bounding box center [265, 129] width 153 height 12
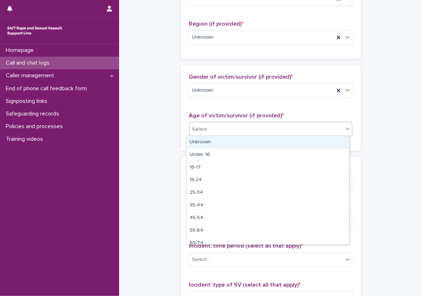
drag, startPoint x: 207, startPoint y: 142, endPoint x: 182, endPoint y: 143, distance: 25.3
click at [206, 143] on div "Unknown" at bounding box center [268, 142] width 162 height 13
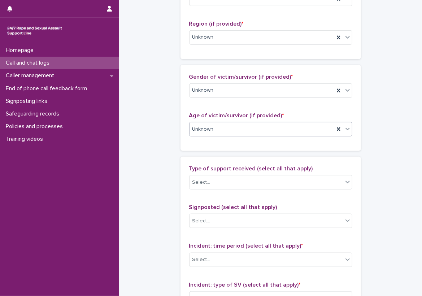
click at [176, 141] on div "**********" at bounding box center [270, 102] width 288 height 781
click at [161, 81] on div "**********" at bounding box center [270, 102] width 288 height 781
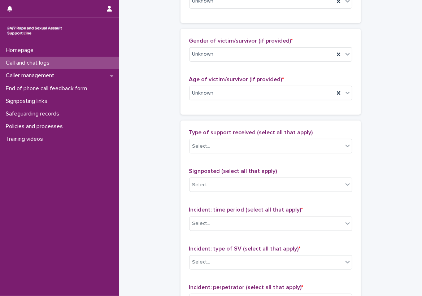
click at [131, 65] on div "**********" at bounding box center [270, 66] width 288 height 781
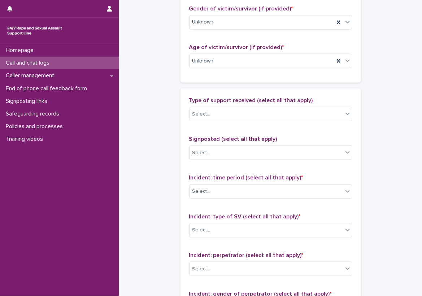
scroll to position [393, 0]
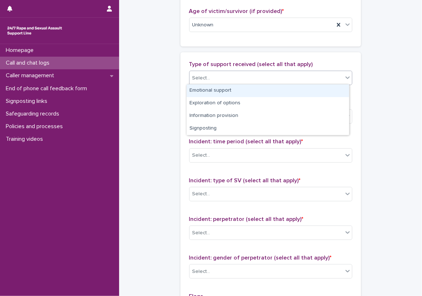
click at [207, 83] on div "Select..." at bounding box center [270, 78] width 163 height 14
click at [213, 94] on div "Emotional support" at bounding box center [268, 90] width 162 height 13
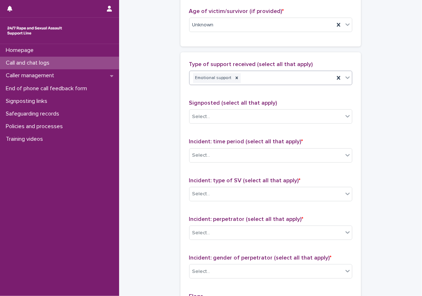
click at [182, 109] on div "Type of support received (select all that apply) option Emotional support, sele…" at bounding box center [270, 211] width 180 height 319
click at [248, 82] on div "Emotional support" at bounding box center [261, 78] width 145 height 13
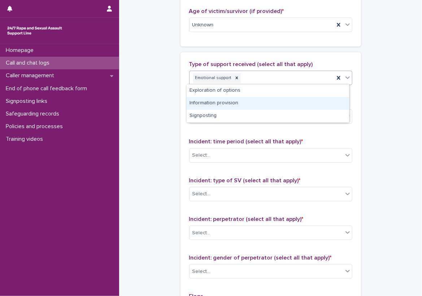
click at [284, 99] on div "Information provision" at bounding box center [268, 103] width 162 height 13
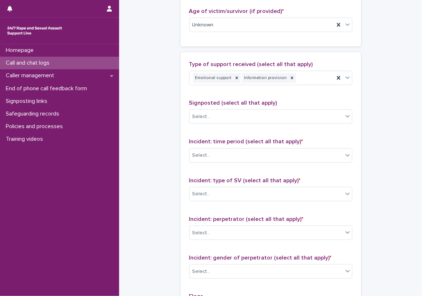
click at [287, 86] on div "Type of support received (select all that apply) Emotional support Information …" at bounding box center [270, 76] width 163 height 30
click at [288, 85] on div "Type of support received (select all that apply) Emotional support Information …" at bounding box center [270, 76] width 163 height 30
click at [287, 83] on div "Emotional support Information provision" at bounding box center [261, 78] width 145 height 13
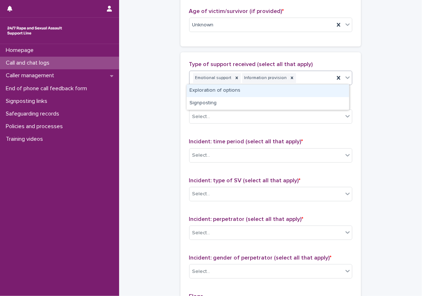
click at [287, 86] on div "Exploration of options" at bounding box center [268, 90] width 162 height 13
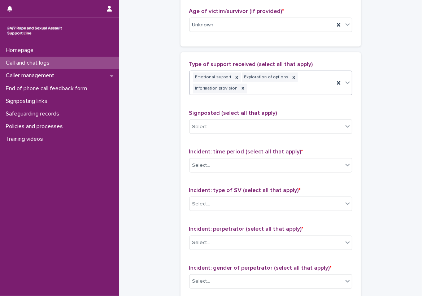
click at [309, 83] on div "Emotional support Exploration of options Information provision" at bounding box center [261, 83] width 145 height 24
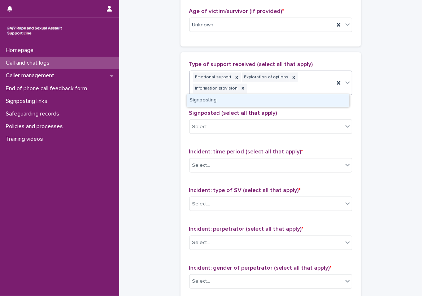
click at [308, 98] on div "Signposting" at bounding box center [268, 100] width 162 height 13
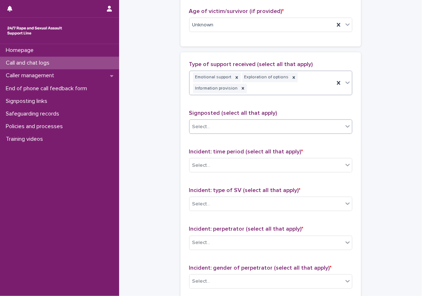
click at [283, 119] on div "Select..." at bounding box center [270, 126] width 163 height 14
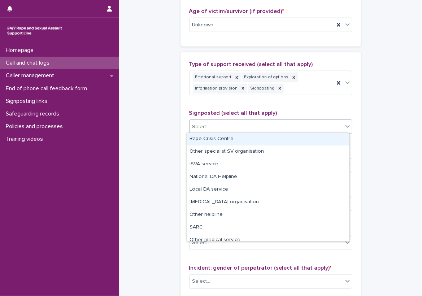
drag, startPoint x: 256, startPoint y: 134, endPoint x: 251, endPoint y: 136, distance: 5.5
click at [255, 134] on div "Rape Crisis Centre" at bounding box center [268, 139] width 162 height 13
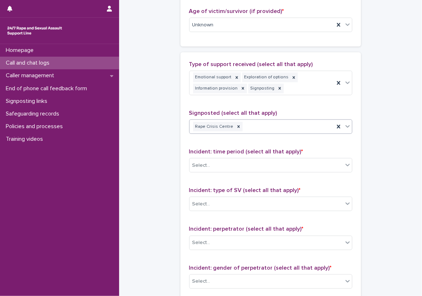
click at [180, 139] on div "Type of support received (select all that apply) Emotional support Exploration …" at bounding box center [270, 216] width 180 height 329
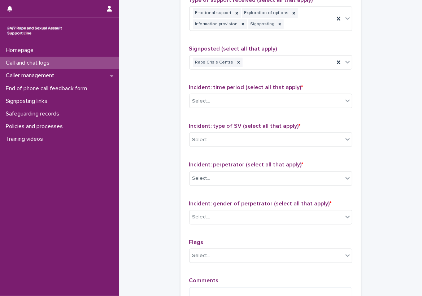
scroll to position [501, 0]
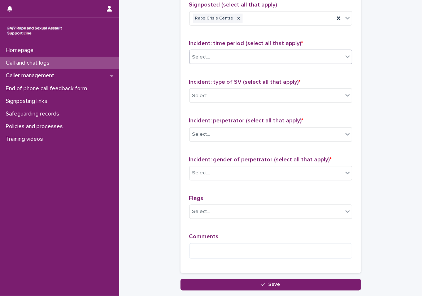
click at [246, 59] on div "Select..." at bounding box center [265, 57] width 153 height 12
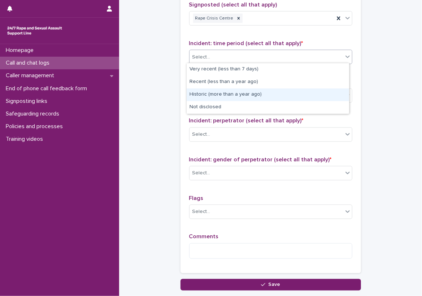
click at [236, 96] on div "Historic (more than a year ago)" at bounding box center [268, 94] width 162 height 13
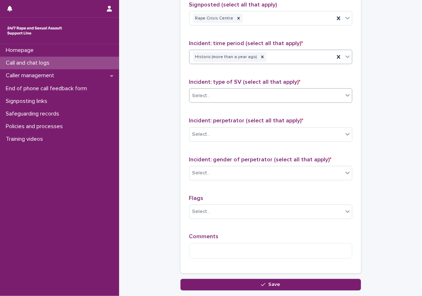
click at [269, 93] on div "Select..." at bounding box center [265, 96] width 153 height 12
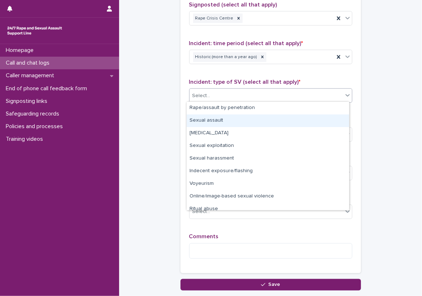
click at [225, 116] on div "Sexual assault" at bounding box center [268, 120] width 162 height 13
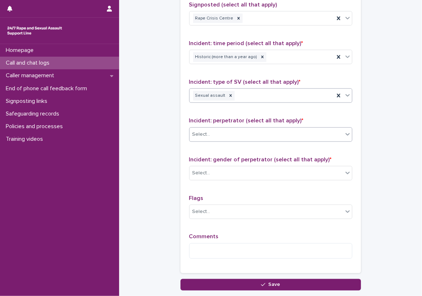
click at [196, 131] on div "Select..." at bounding box center [201, 135] width 18 height 8
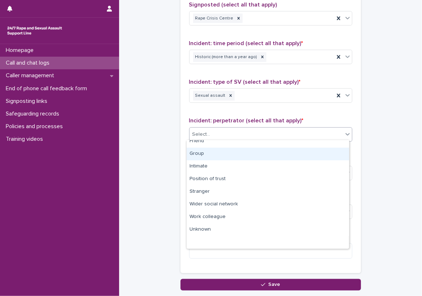
scroll to position [0, 0]
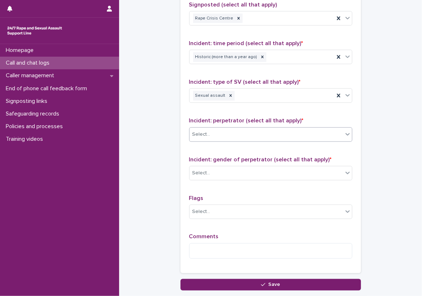
click at [269, 134] on div "Select..." at bounding box center [265, 134] width 153 height 12
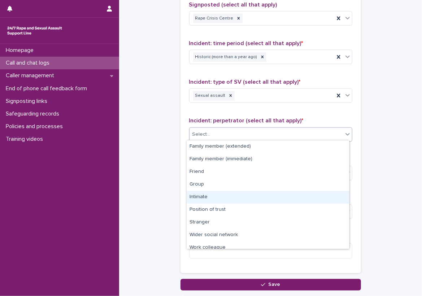
click at [223, 192] on div "Intimate" at bounding box center [268, 197] width 162 height 13
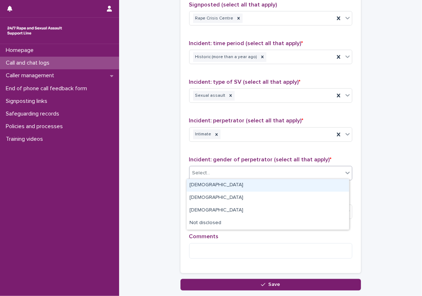
click at [220, 177] on div "Select..." at bounding box center [265, 173] width 153 height 12
click at [213, 188] on div "[DEMOGRAPHIC_DATA]" at bounding box center [268, 185] width 162 height 13
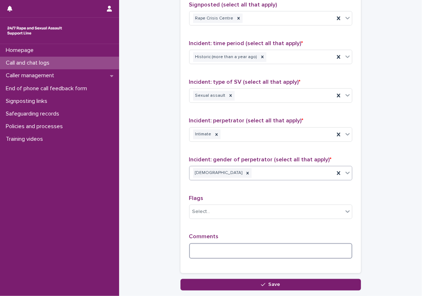
click at [214, 251] on textarea at bounding box center [270, 251] width 163 height 16
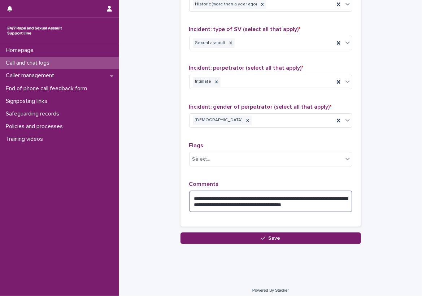
scroll to position [556, 0]
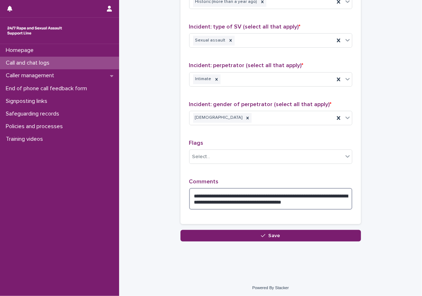
click at [345, 202] on textarea "**********" at bounding box center [270, 199] width 163 height 22
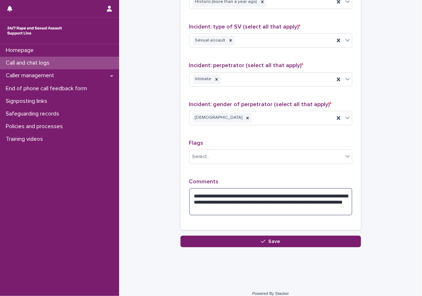
scroll to position [520, 0]
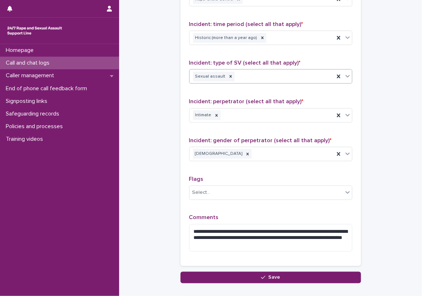
click at [274, 75] on div "Sexual assault" at bounding box center [261, 76] width 145 height 13
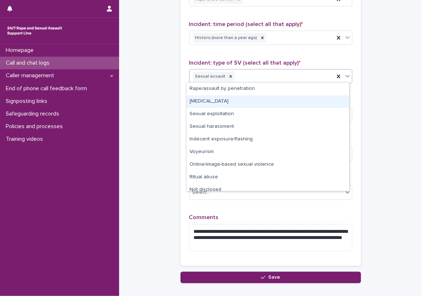
click at [254, 105] on div "[MEDICAL_DATA]" at bounding box center [268, 101] width 162 height 13
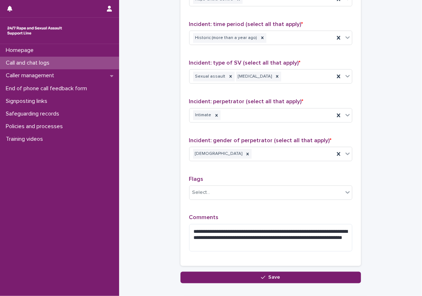
click at [244, 244] on textarea "**********" at bounding box center [270, 237] width 163 height 27
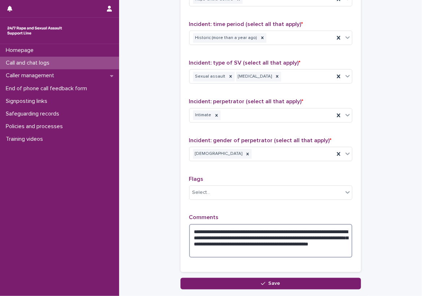
type textarea "**********"
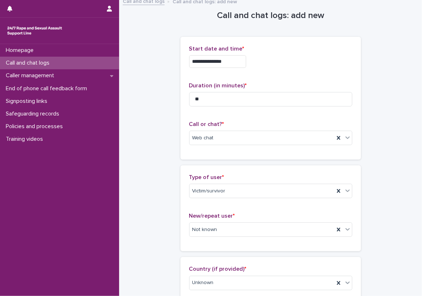
scroll to position [0, 0]
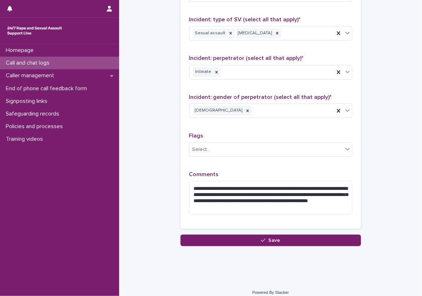
scroll to position [568, 0]
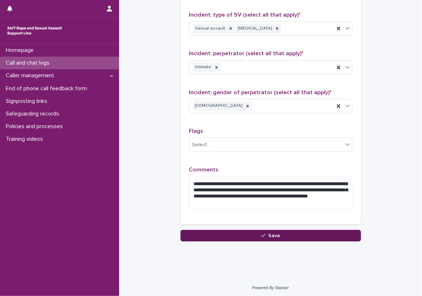
click at [276, 235] on span "Save" at bounding box center [274, 235] width 12 height 5
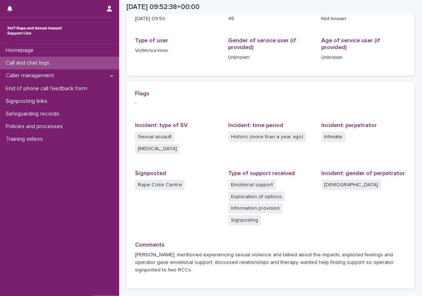
scroll to position [113, 0]
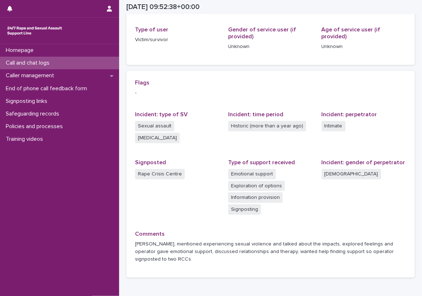
click at [139, 133] on span "[MEDICAL_DATA]" at bounding box center [157, 138] width 45 height 10
click at [128, 128] on div "Flags - Incident: type of SV Sexual assault [MEDICAL_DATA] Incident: time perio…" at bounding box center [270, 174] width 288 height 207
click at [43, 61] on p "Call and chat logs" at bounding box center [29, 63] width 52 height 7
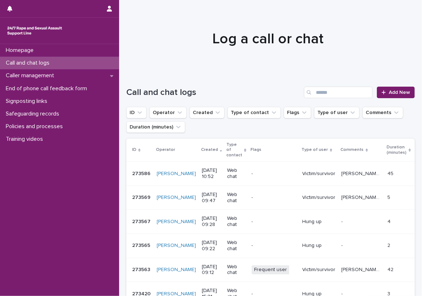
click at [66, 63] on div "Call and chat logs" at bounding box center [59, 63] width 119 height 13
click at [119, 82] on div "Loading... Saving… Loading... Saving… Call and chat logs Add New ID Operator Cr…" at bounding box center [270, 267] width 303 height 391
click at [264, 162] on td "-" at bounding box center [274, 174] width 51 height 24
click at [125, 83] on div "Loading... Saving… Loading... Saving… Call and chat logs Add New ID Operator Cr…" at bounding box center [271, 258] width 296 height 373
click at [203, 64] on div at bounding box center [267, 36] width 297 height 72
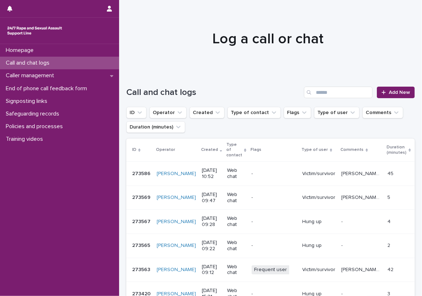
click at [116, 64] on div "Call and chat logs" at bounding box center [59, 63] width 119 height 13
click at [284, 74] on div "Call and chat logs Add New" at bounding box center [270, 89] width 288 height 35
click at [386, 88] on link "Add New" at bounding box center [396, 93] width 38 height 12
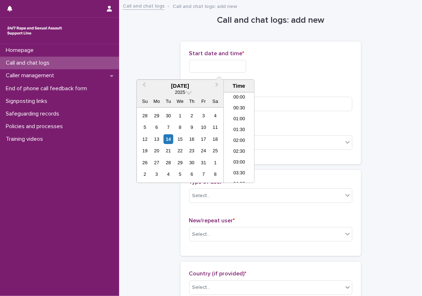
click at [213, 65] on input "text" at bounding box center [217, 66] width 57 height 13
click at [241, 137] on li "11:00" at bounding box center [239, 137] width 31 height 11
click at [238, 61] on input "**********" at bounding box center [217, 66] width 57 height 13
type input "**********"
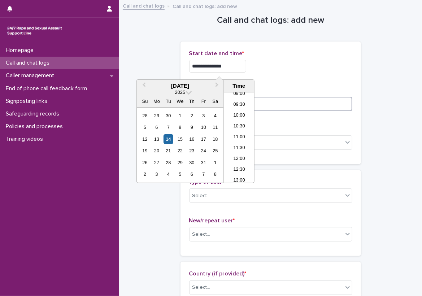
click at [295, 101] on input at bounding box center [270, 104] width 163 height 14
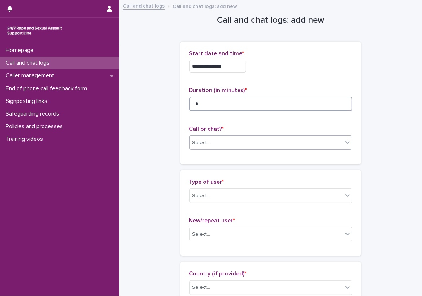
type input "*"
click at [221, 137] on div "Select..." at bounding box center [265, 143] width 153 height 12
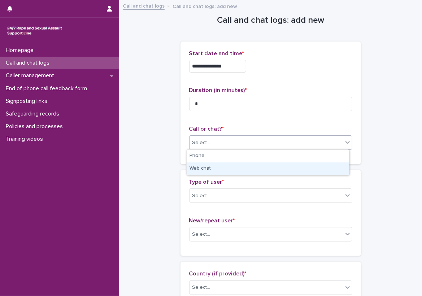
click at [203, 171] on div "Web chat" at bounding box center [268, 168] width 162 height 13
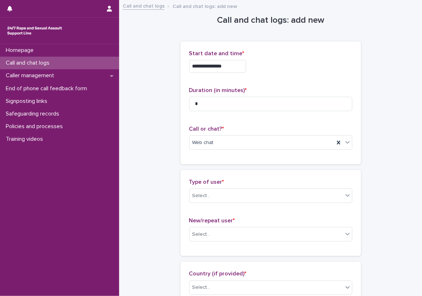
click at [200, 167] on div "**********" at bounding box center [270, 105] width 180 height 128
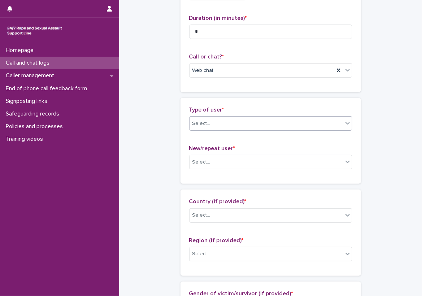
click at [217, 125] on div "Select..." at bounding box center [265, 124] width 153 height 12
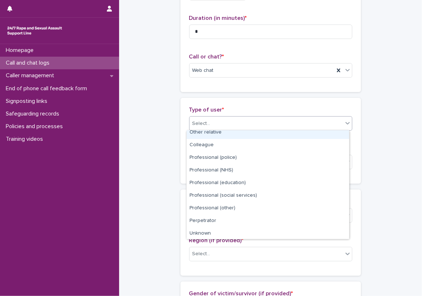
scroll to position [81, 0]
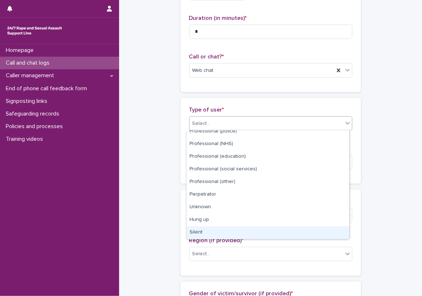
click at [207, 231] on div "Silent" at bounding box center [268, 232] width 162 height 13
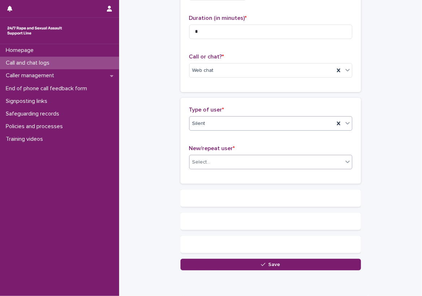
click at [226, 157] on div "Select..." at bounding box center [265, 162] width 153 height 12
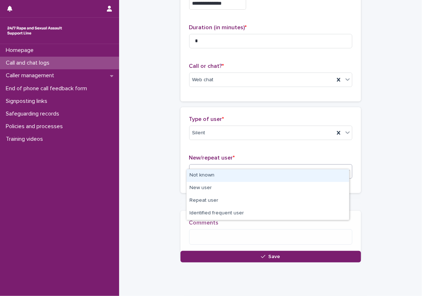
scroll to position [65, 0]
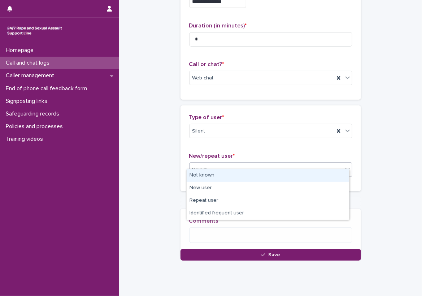
click at [217, 176] on div "Not known" at bounding box center [268, 175] width 162 height 13
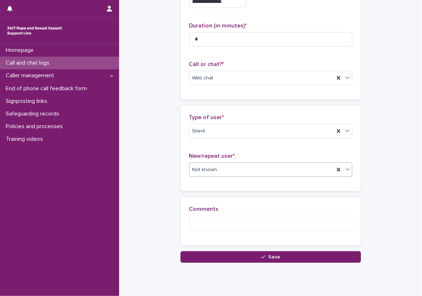
click at [170, 190] on div "**********" at bounding box center [270, 99] width 288 height 327
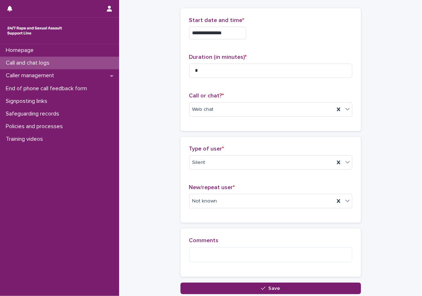
scroll to position [35, 0]
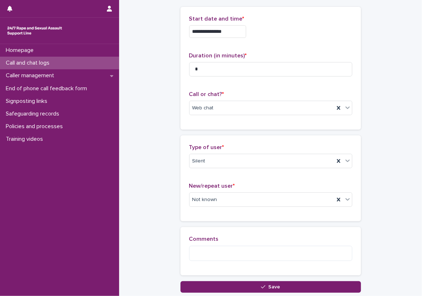
click at [161, 259] on div "**********" at bounding box center [270, 129] width 288 height 327
click at [261, 281] on button "Save" at bounding box center [270, 287] width 180 height 12
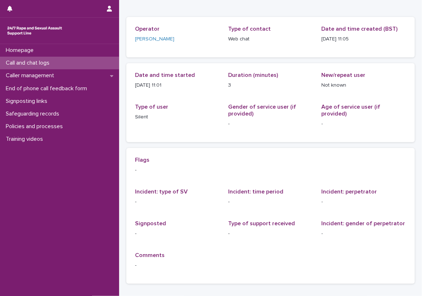
scroll to position [36, 0]
click at [88, 62] on div "Call and chat logs" at bounding box center [59, 63] width 119 height 13
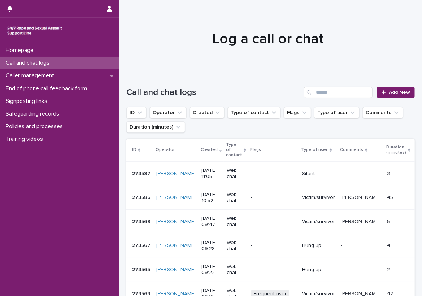
click at [82, 64] on div "Call and chat logs" at bounding box center [59, 63] width 119 height 13
click at [377, 88] on link "Add New" at bounding box center [396, 93] width 38 height 12
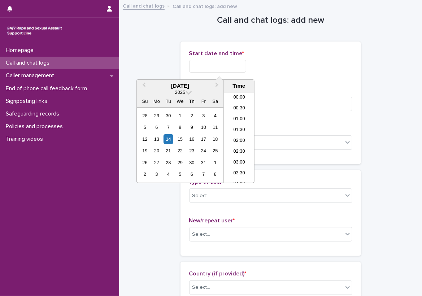
click at [224, 68] on input "text" at bounding box center [217, 66] width 57 height 13
click at [240, 134] on li "11:00" at bounding box center [239, 137] width 31 height 11
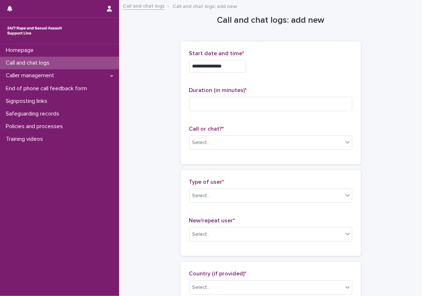
click at [241, 63] on input "**********" at bounding box center [217, 66] width 57 height 13
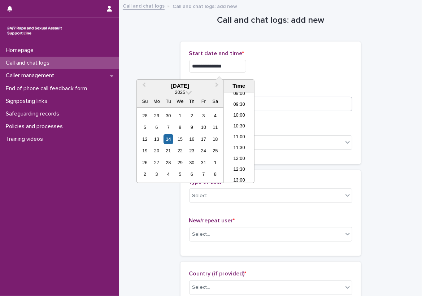
type input "**********"
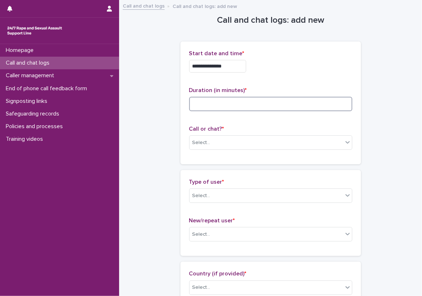
click at [276, 101] on input at bounding box center [270, 104] width 163 height 14
type input "*"
click at [253, 143] on div "Select..." at bounding box center [265, 143] width 153 height 12
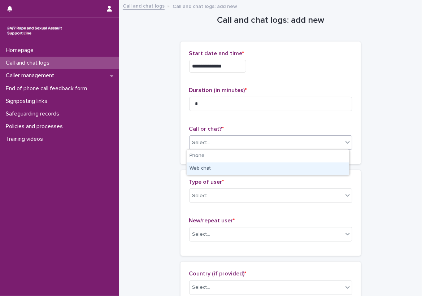
click at [216, 171] on div "Web chat" at bounding box center [268, 168] width 162 height 13
click at [222, 193] on div "Select..." at bounding box center [265, 196] width 153 height 12
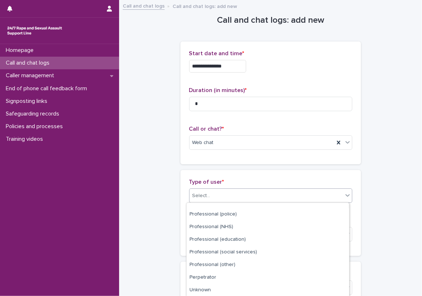
scroll to position [96, 0]
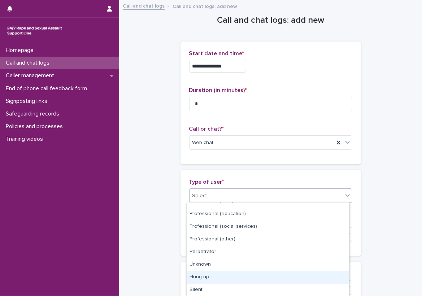
click at [223, 274] on div "Hung up" at bounding box center [268, 277] width 162 height 13
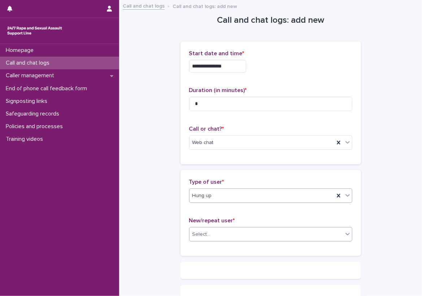
click at [217, 239] on div "Select..." at bounding box center [265, 234] width 153 height 12
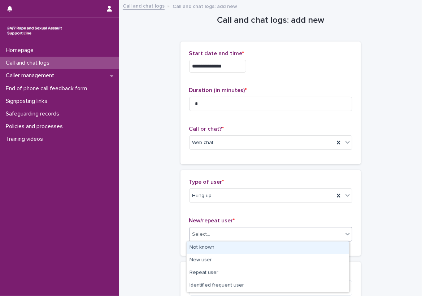
click at [211, 253] on div "Not known" at bounding box center [268, 247] width 162 height 13
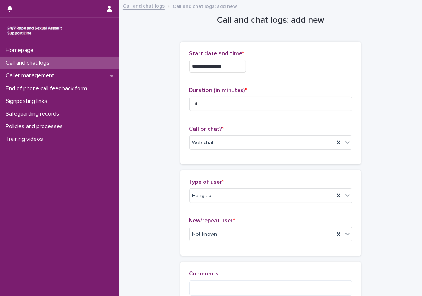
click at [180, 247] on div "Type of user * Hung up New/repeat user * Not known" at bounding box center [270, 213] width 180 height 86
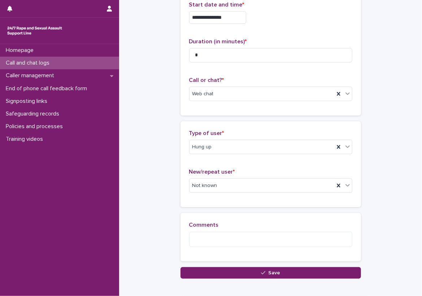
scroll to position [36, 0]
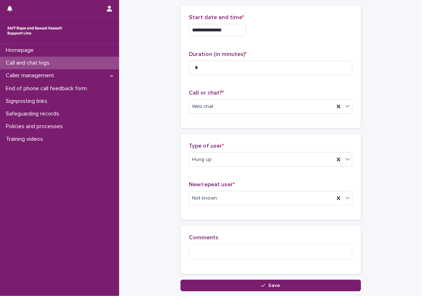
click at [163, 214] on div "**********" at bounding box center [270, 128] width 288 height 327
click at [161, 205] on div "**********" at bounding box center [270, 128] width 288 height 327
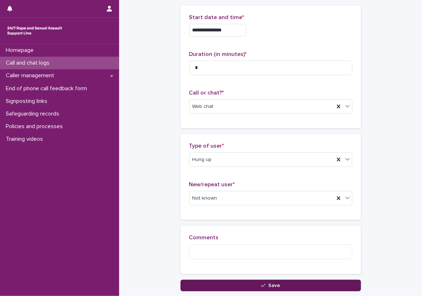
click at [228, 280] on button "Save" at bounding box center [270, 286] width 180 height 12
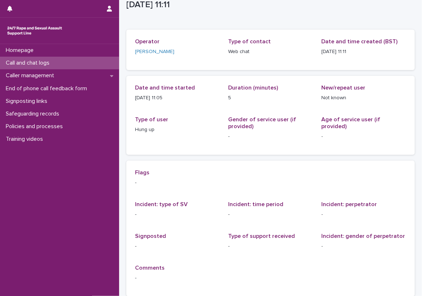
scroll to position [36, 0]
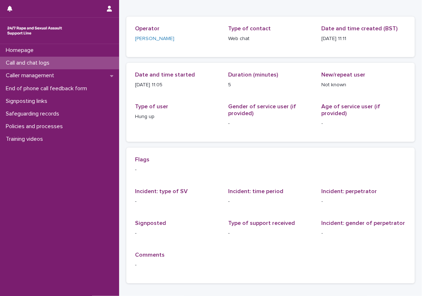
click at [65, 60] on div "Call and chat logs" at bounding box center [59, 63] width 119 height 13
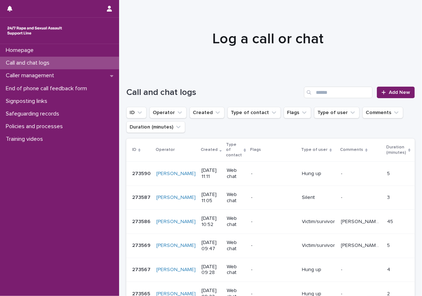
click at [126, 34] on h1 "Log a call or chat" at bounding box center [267, 38] width 283 height 17
click at [114, 72] on div "Caller management" at bounding box center [59, 75] width 119 height 13
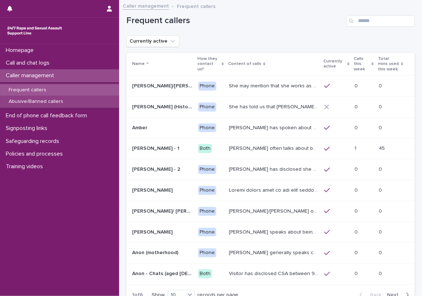
click at [102, 96] on div "Abusive/Banned callers" at bounding box center [59, 102] width 119 height 12
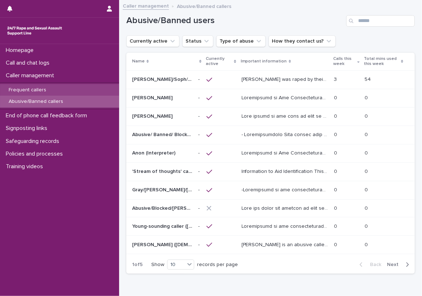
click at [104, 84] on div "Frequent callers" at bounding box center [59, 90] width 119 height 12
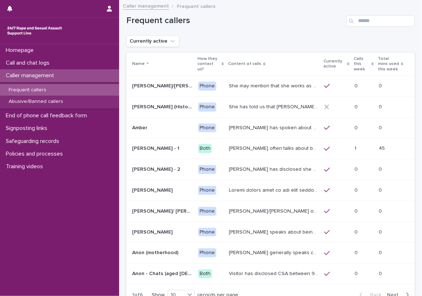
click at [354, 63] on p "Calls this week" at bounding box center [362, 64] width 16 height 18
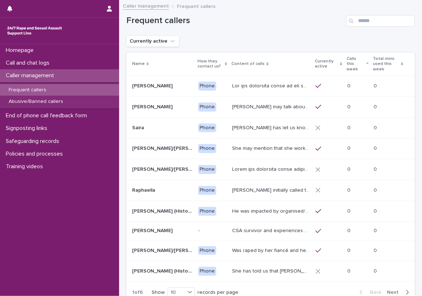
click at [354, 62] on p "Calls this week" at bounding box center [356, 64] width 18 height 18
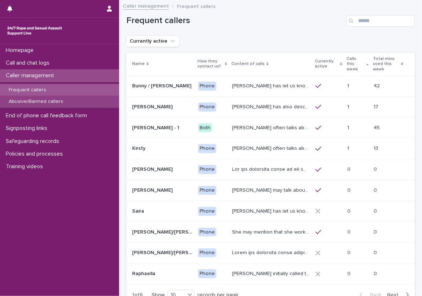
click at [103, 104] on div "Abusive/Banned callers" at bounding box center [59, 102] width 119 height 12
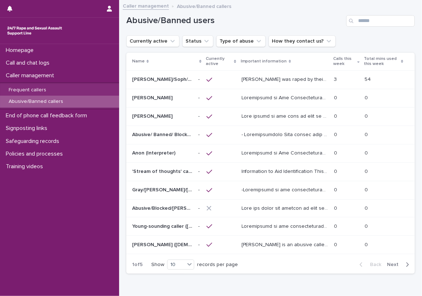
click at [277, 76] on p "[PERSON_NAME] was raped by their partner last year and they're currently facing…" at bounding box center [285, 79] width 88 height 8
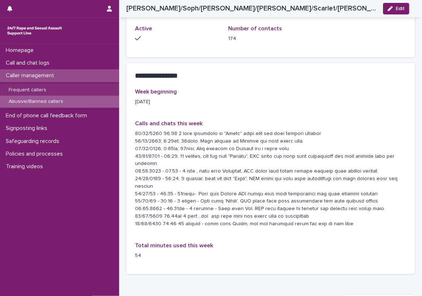
scroll to position [686, 0]
click at [130, 170] on div "Week beginning [DATE] Calls and chats this week Total minutes used this week 54" at bounding box center [270, 181] width 288 height 185
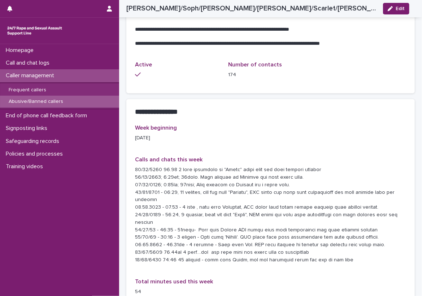
scroll to position [613, 0]
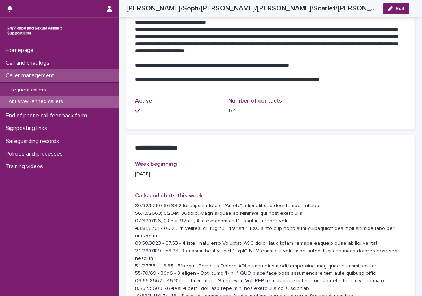
click at [130, 170] on div "Week beginning [DATE] Calls and chats this week Total minutes used this week 54" at bounding box center [270, 253] width 288 height 185
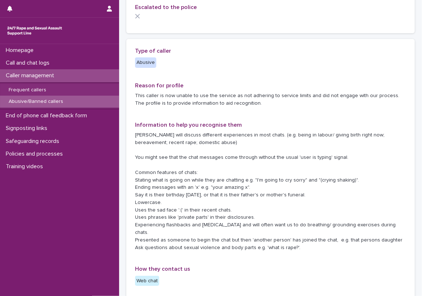
scroll to position [108, 0]
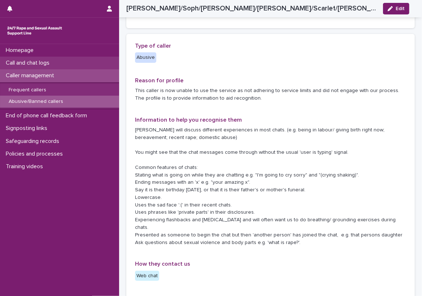
click at [63, 58] on div "Call and chat logs" at bounding box center [59, 63] width 119 height 13
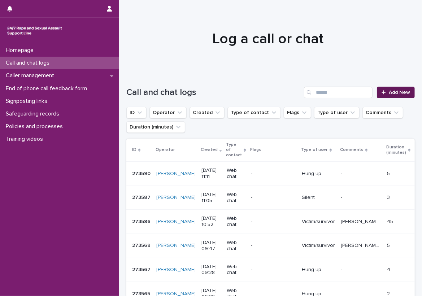
click at [381, 92] on icon at bounding box center [383, 92] width 4 height 5
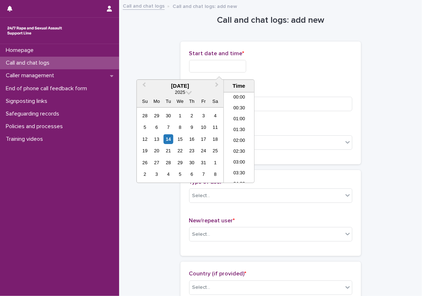
click at [224, 66] on input "text" at bounding box center [217, 66] width 57 height 13
click at [238, 136] on li "11:30" at bounding box center [239, 137] width 31 height 11
click at [242, 64] on input "**********" at bounding box center [217, 66] width 57 height 13
type input "**********"
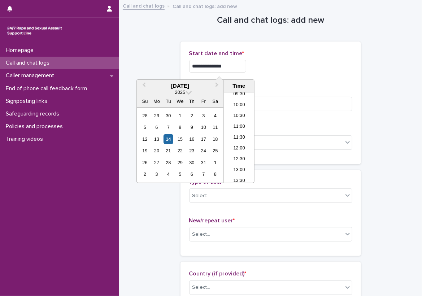
click at [297, 71] on div "**********" at bounding box center [270, 66] width 163 height 13
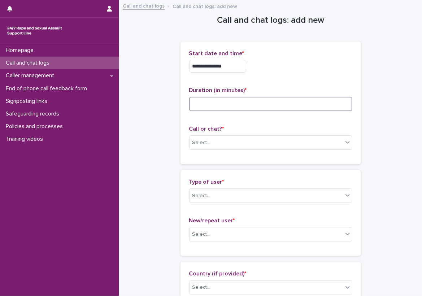
click at [272, 106] on input at bounding box center [270, 104] width 163 height 14
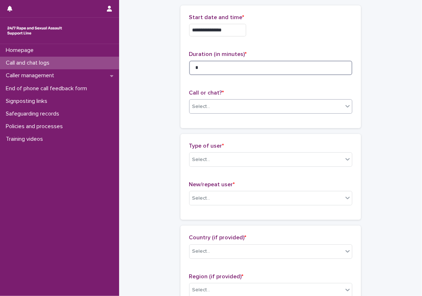
type input "*"
click at [220, 111] on div "Select..." at bounding box center [265, 107] width 153 height 12
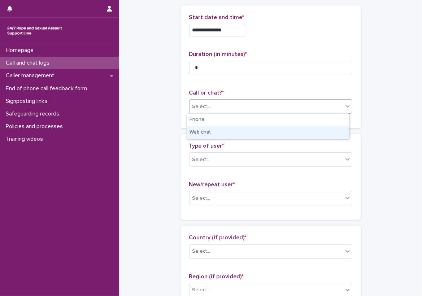
click at [219, 127] on div "Web chat" at bounding box center [268, 132] width 162 height 13
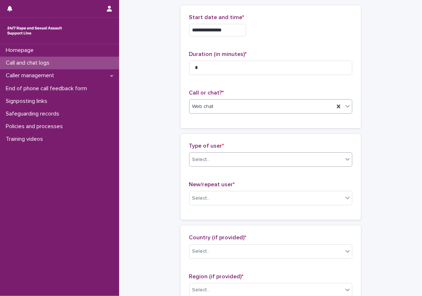
click at [221, 160] on div "Select..." at bounding box center [265, 160] width 153 height 12
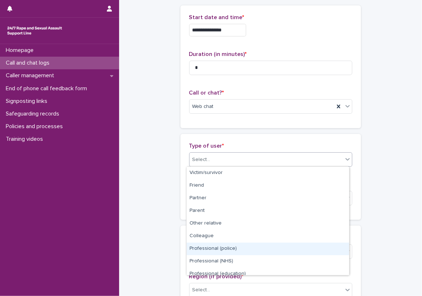
scroll to position [81, 0]
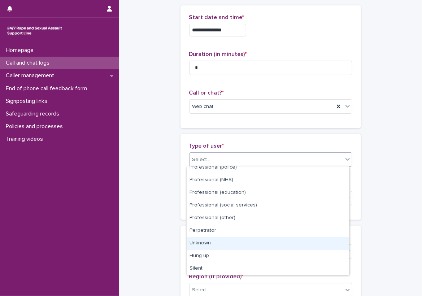
click at [221, 245] on div "Unknown" at bounding box center [268, 243] width 162 height 13
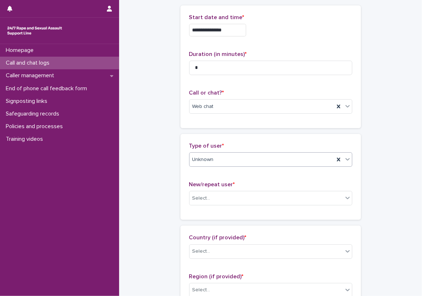
click at [222, 187] on span "New/repeat user *" at bounding box center [212, 185] width 46 height 6
click at [220, 199] on div "Select..." at bounding box center [265, 198] width 153 height 12
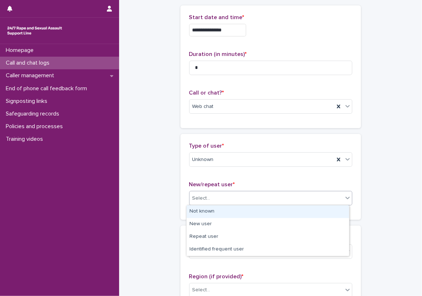
click at [217, 214] on div "Not known" at bounding box center [268, 211] width 162 height 13
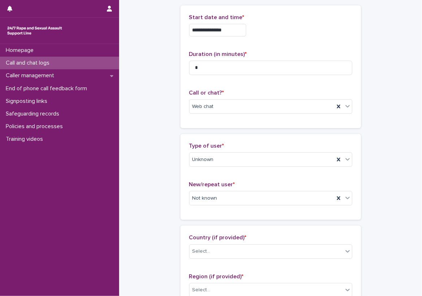
click at [191, 218] on div "Type of user * Unknown New/repeat user * Not known" at bounding box center [270, 177] width 180 height 86
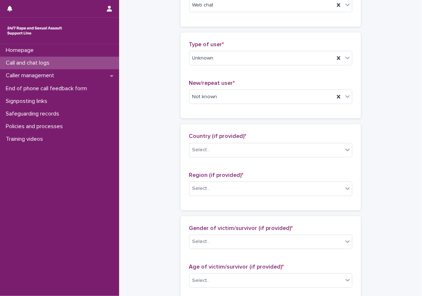
scroll to position [144, 0]
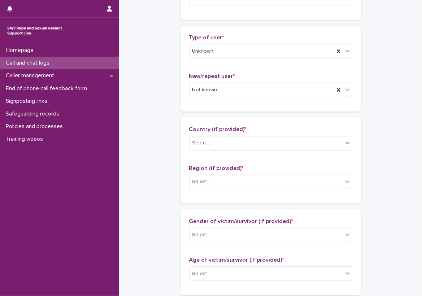
click at [210, 135] on div "Country (if provided) * Select..." at bounding box center [270, 141] width 163 height 30
click at [213, 146] on div "Select..." at bounding box center [265, 143] width 153 height 12
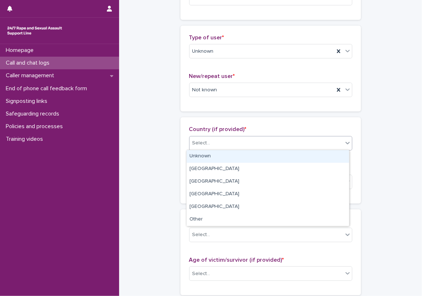
click at [213, 154] on div "Unknown" at bounding box center [268, 156] width 162 height 13
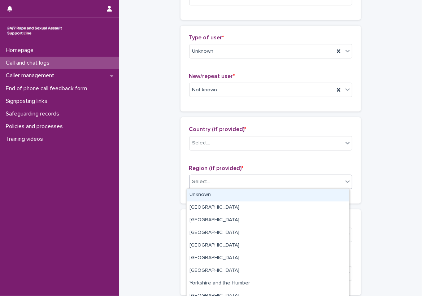
click at [209, 186] on div "Select..." at bounding box center [265, 182] width 153 height 12
drag, startPoint x: 208, startPoint y: 198, endPoint x: 201, endPoint y: 197, distance: 7.2
click at [208, 198] on div "Unknown" at bounding box center [268, 195] width 162 height 13
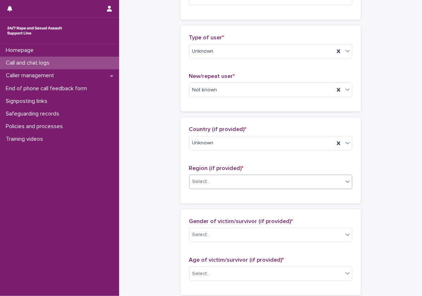
click at [174, 197] on div "**********" at bounding box center [270, 246] width 288 height 781
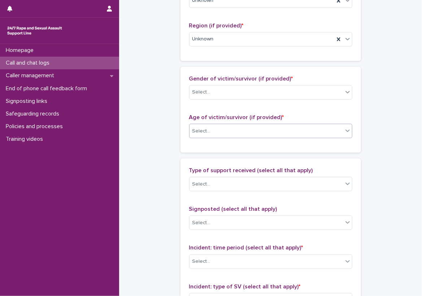
scroll to position [289, 0]
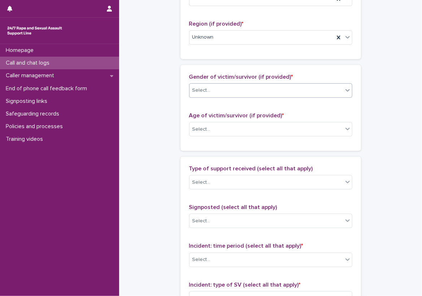
click at [214, 95] on div "Select..." at bounding box center [265, 90] width 153 height 12
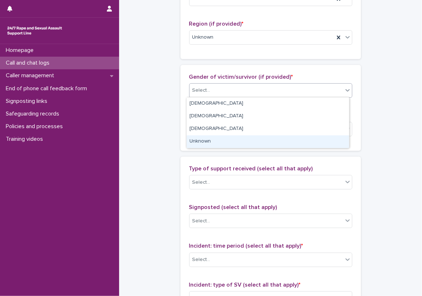
click at [215, 136] on div "Unknown" at bounding box center [268, 141] width 162 height 13
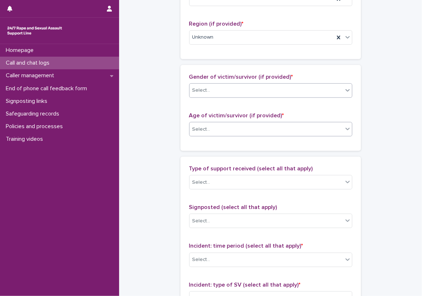
click at [215, 129] on div "Select..." at bounding box center [265, 129] width 153 height 12
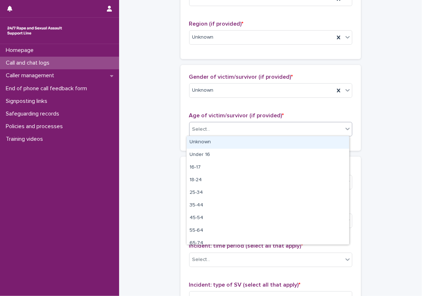
click at [215, 139] on div "Unknown" at bounding box center [268, 142] width 162 height 13
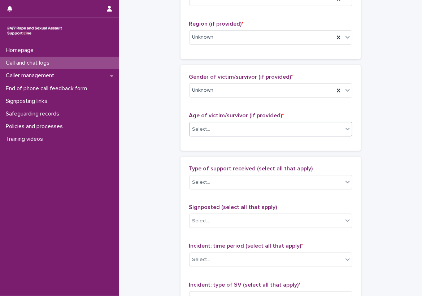
click at [174, 149] on div "**********" at bounding box center [270, 102] width 288 height 781
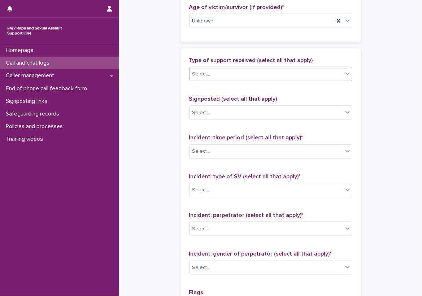
click at [213, 74] on div "Select..." at bounding box center [265, 74] width 153 height 12
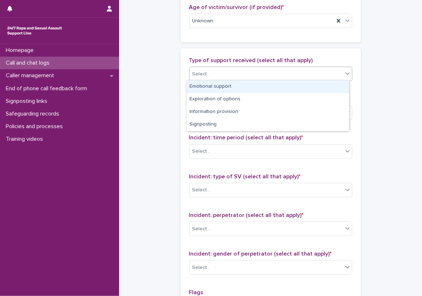
click at [228, 88] on div "Emotional support" at bounding box center [268, 86] width 162 height 13
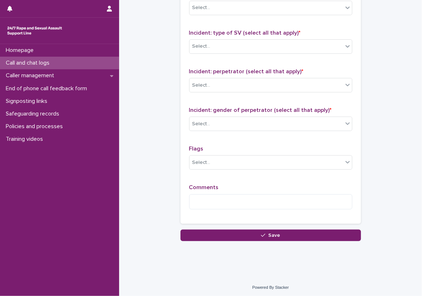
scroll to position [504, 0]
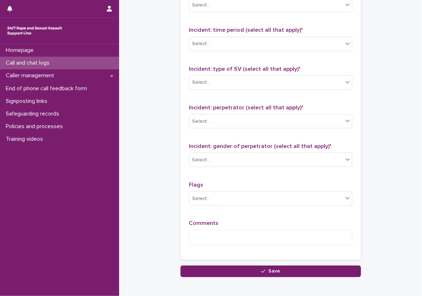
click at [236, 34] on div "Incident: time period (select all that apply) * Select..." at bounding box center [270, 42] width 163 height 30
click at [240, 42] on div "Select..." at bounding box center [265, 44] width 153 height 12
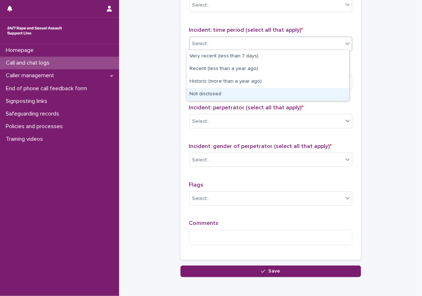
click at [232, 92] on div "Not disclosed" at bounding box center [268, 94] width 162 height 13
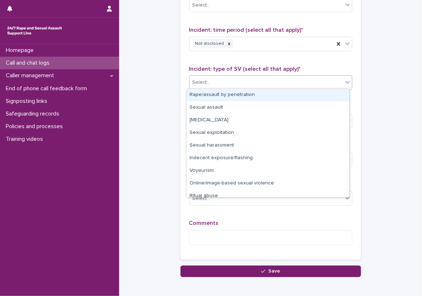
click at [230, 83] on div "Select..." at bounding box center [265, 82] width 153 height 12
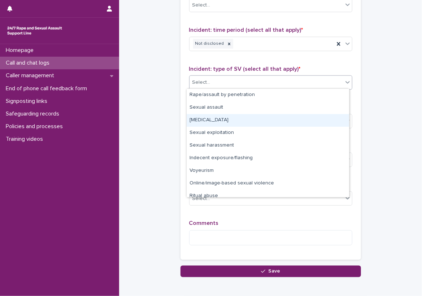
scroll to position [18, 0]
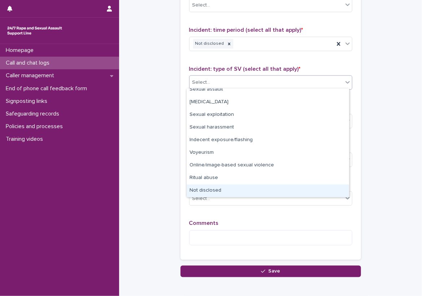
click at [214, 192] on div "Not disclosed" at bounding box center [268, 190] width 162 height 13
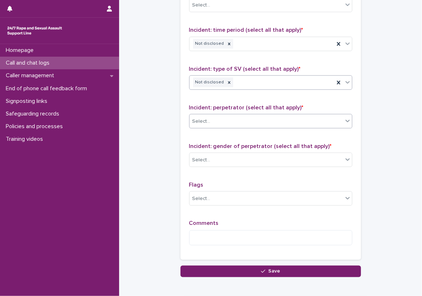
click at [211, 120] on div "Select..." at bounding box center [265, 121] width 153 height 12
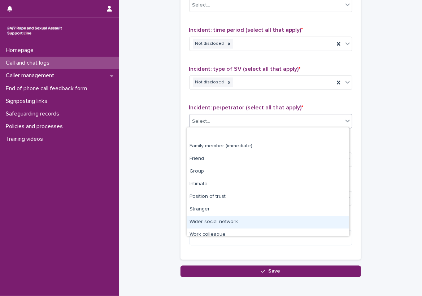
scroll to position [31, 0]
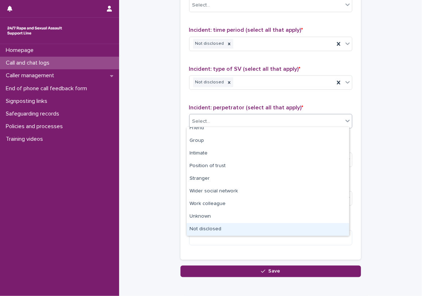
drag, startPoint x: 212, startPoint y: 206, endPoint x: 213, endPoint y: 213, distance: 6.5
click at [214, 228] on div "Not disclosed" at bounding box center [268, 229] width 162 height 13
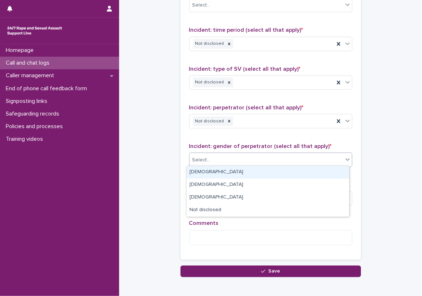
click at [215, 159] on div "Select..." at bounding box center [265, 160] width 153 height 12
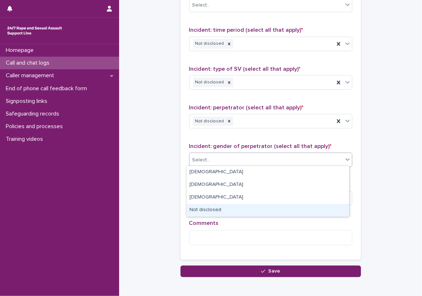
click at [219, 212] on div "Not disclosed" at bounding box center [268, 210] width 162 height 13
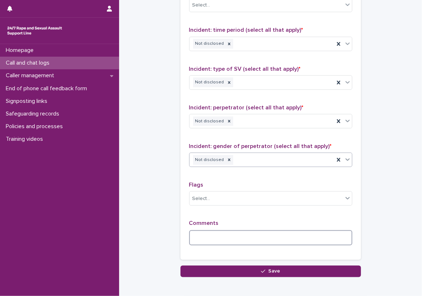
click at [205, 230] on textarea at bounding box center [270, 238] width 163 height 16
type textarea "**********"
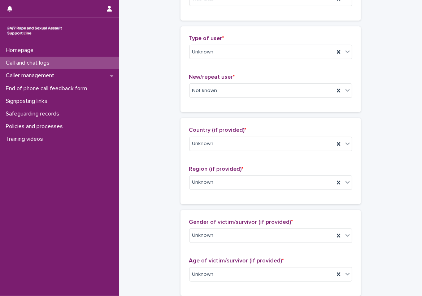
scroll to position [0, 0]
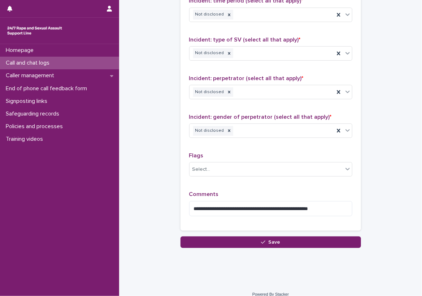
scroll to position [541, 0]
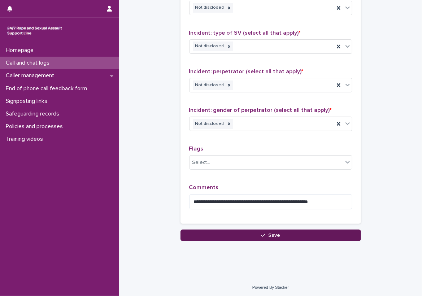
click at [309, 231] on button "Save" at bounding box center [270, 235] width 180 height 12
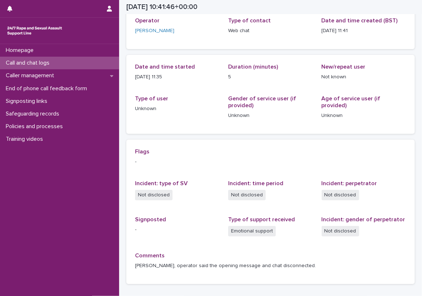
scroll to position [39, 0]
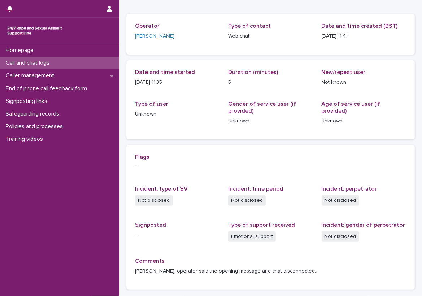
click at [90, 65] on div "Call and chat logs" at bounding box center [59, 63] width 119 height 13
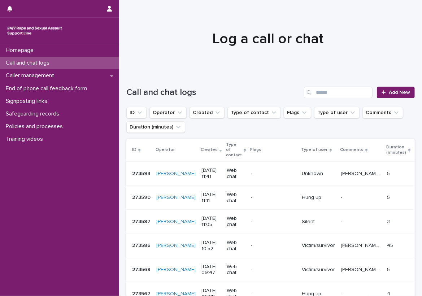
click at [97, 62] on div "Call and chat logs" at bounding box center [59, 63] width 119 height 13
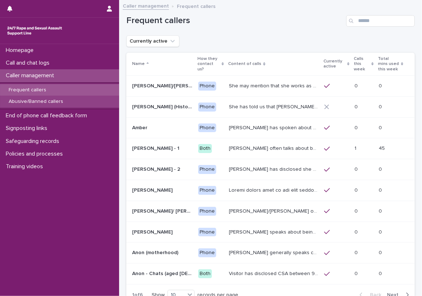
click at [88, 103] on div "Abusive/Banned callers" at bounding box center [59, 102] width 119 height 12
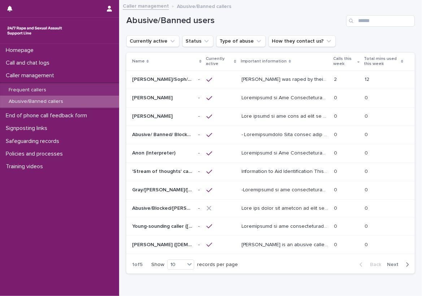
click at [296, 79] on p "[PERSON_NAME] was raped by their partner last year and they're currently facing…" at bounding box center [285, 79] width 88 height 8
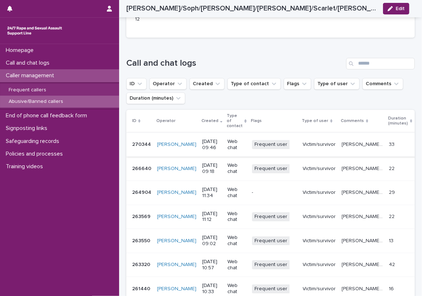
scroll to position [938, 0]
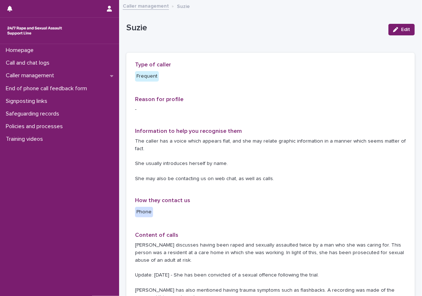
click at [128, 115] on div "Type of caller Frequent Reason for profile - Information to help you recognise …" at bounding box center [270, 289] width 288 height 472
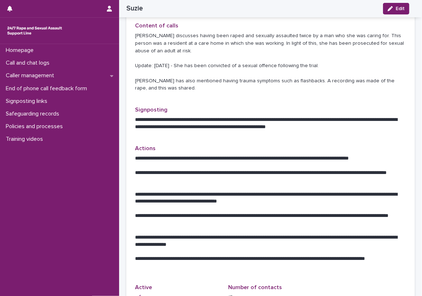
scroll to position [206, 0]
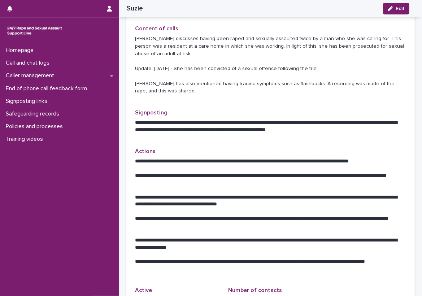
click at [403, 135] on div "Type of caller Frequent Reason for profile - Information to help you recognise …" at bounding box center [270, 82] width 288 height 472
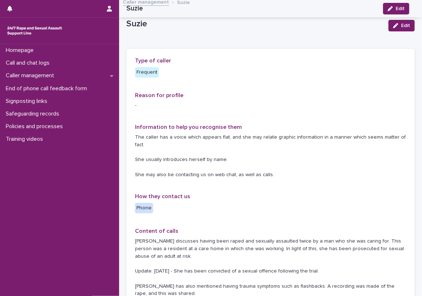
scroll to position [0, 0]
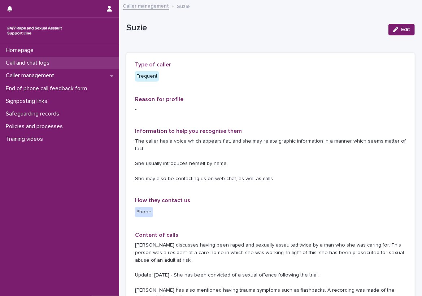
click at [99, 65] on div "Call and chat logs" at bounding box center [59, 63] width 119 height 13
